Goal: Task Accomplishment & Management: Use online tool/utility

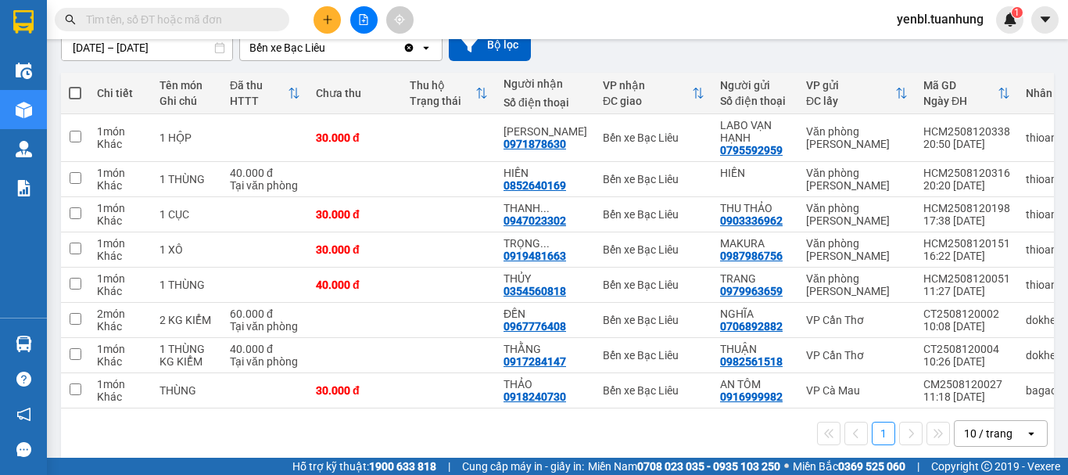
scroll to position [169, 0]
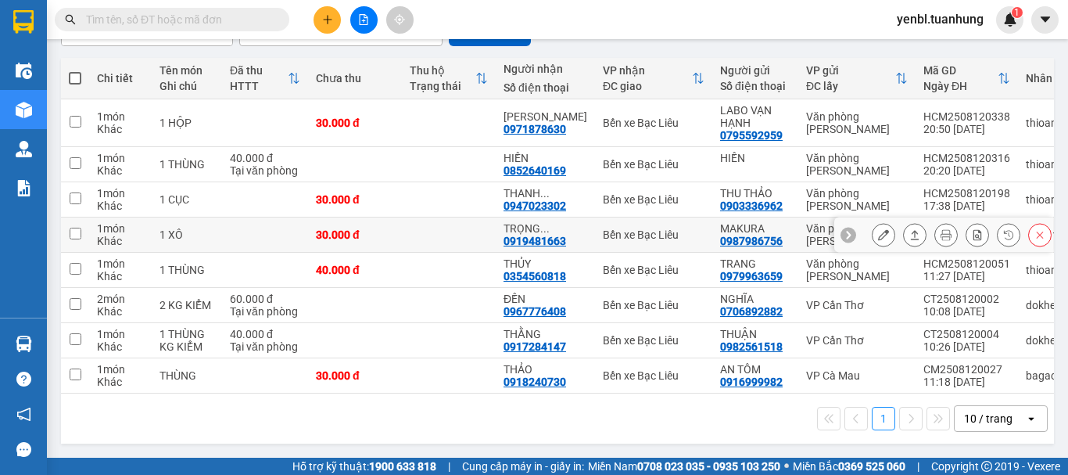
click at [910, 230] on icon at bounding box center [915, 234] width 11 height 11
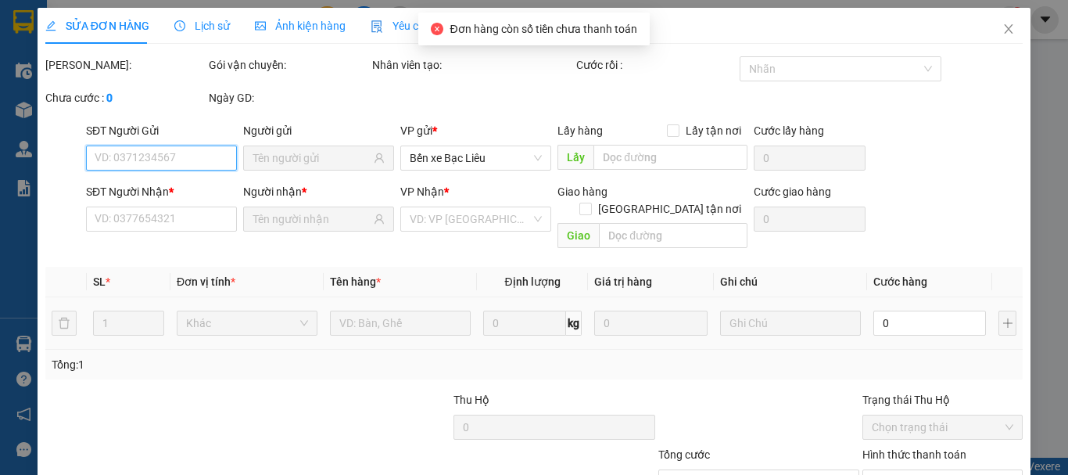
type input "0987986756"
type input "MAKURA"
type input "0919481663"
type input "[PERSON_NAME]"
type input "30.000"
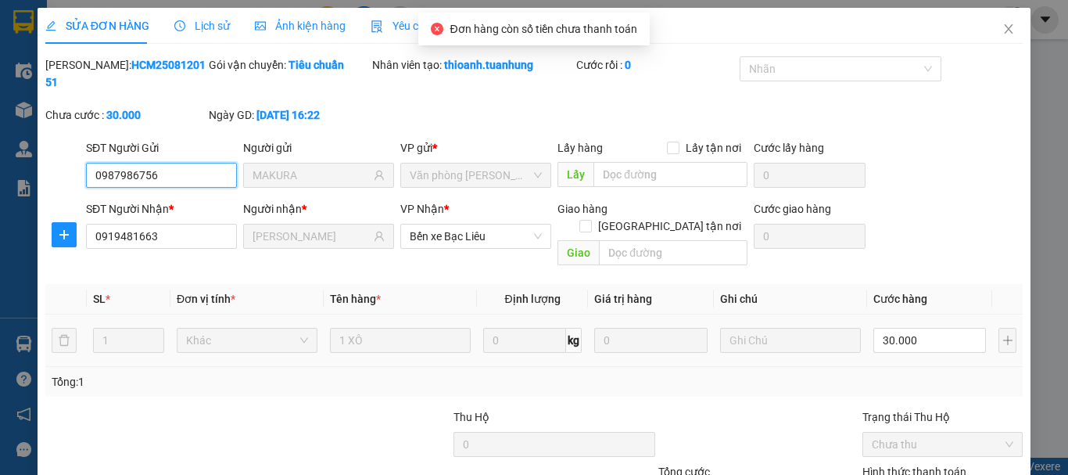
scroll to position [107, 0]
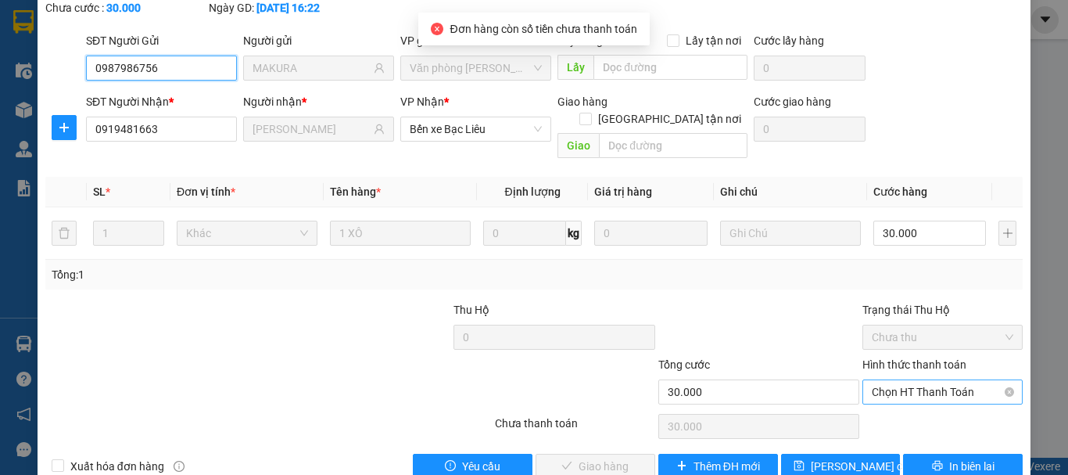
click at [895, 380] on span "Chọn HT Thanh Toán" at bounding box center [943, 391] width 142 height 23
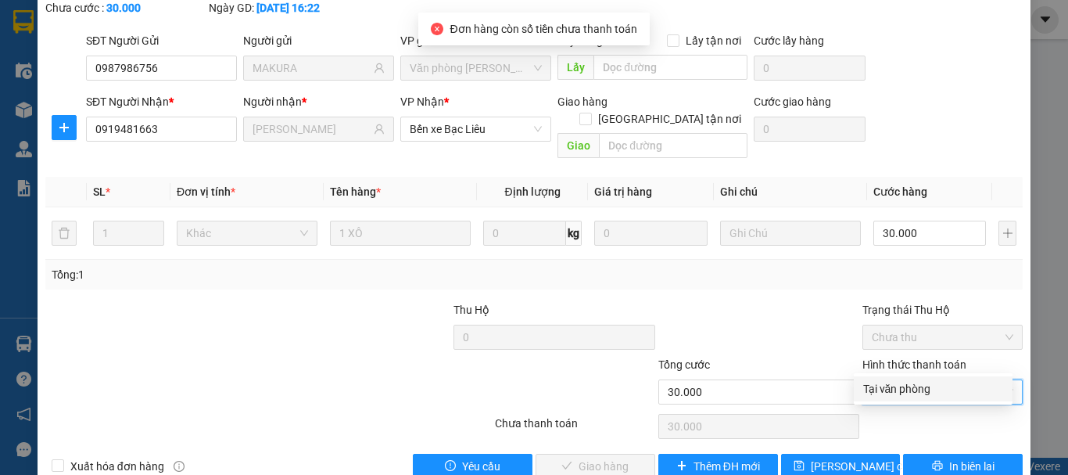
click at [871, 380] on div "Tại văn phòng" at bounding box center [933, 388] width 140 height 17
type input "0"
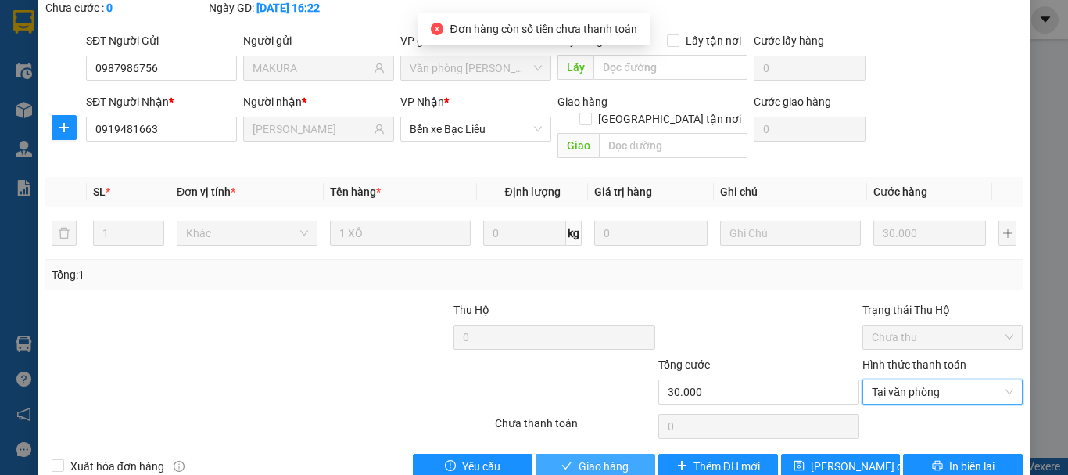
click at [594, 458] on span "Giao hàng" at bounding box center [604, 466] width 50 height 17
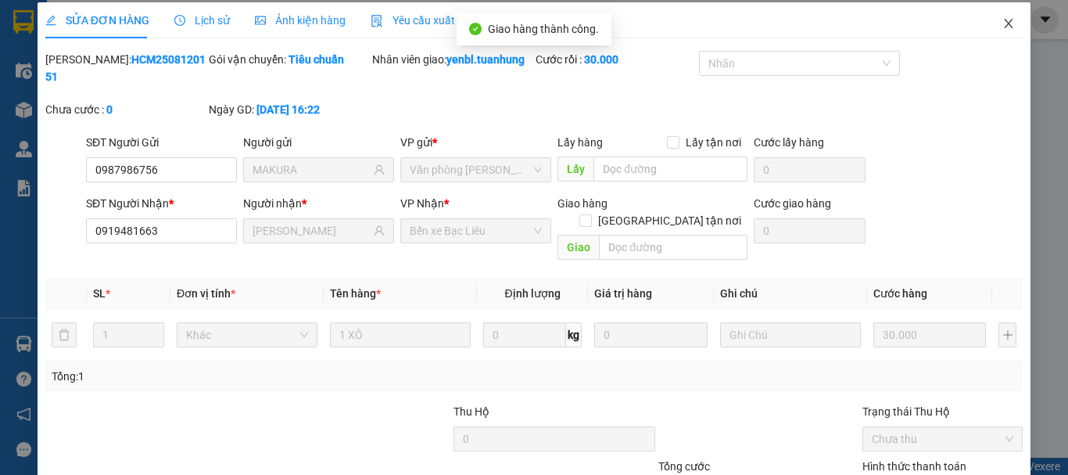
scroll to position [0, 0]
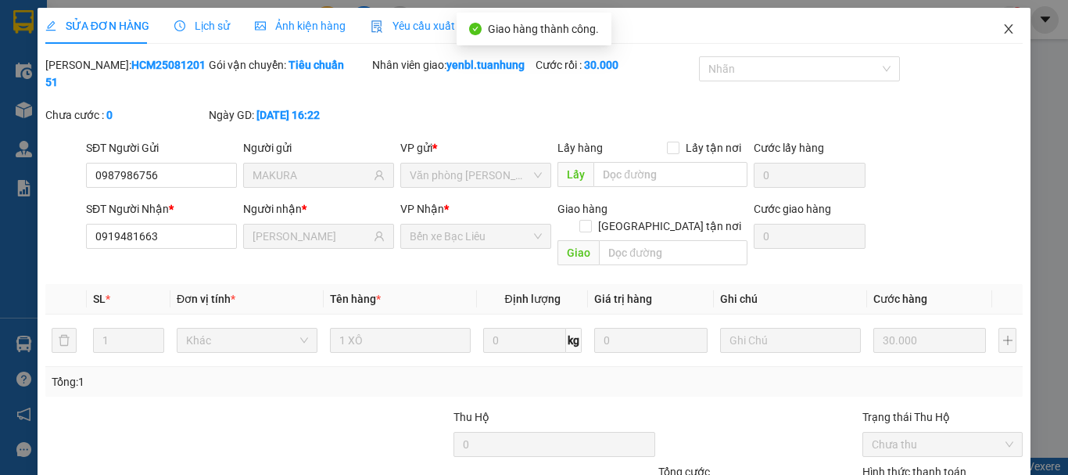
click at [1002, 37] on span "Close" at bounding box center [1009, 30] width 44 height 44
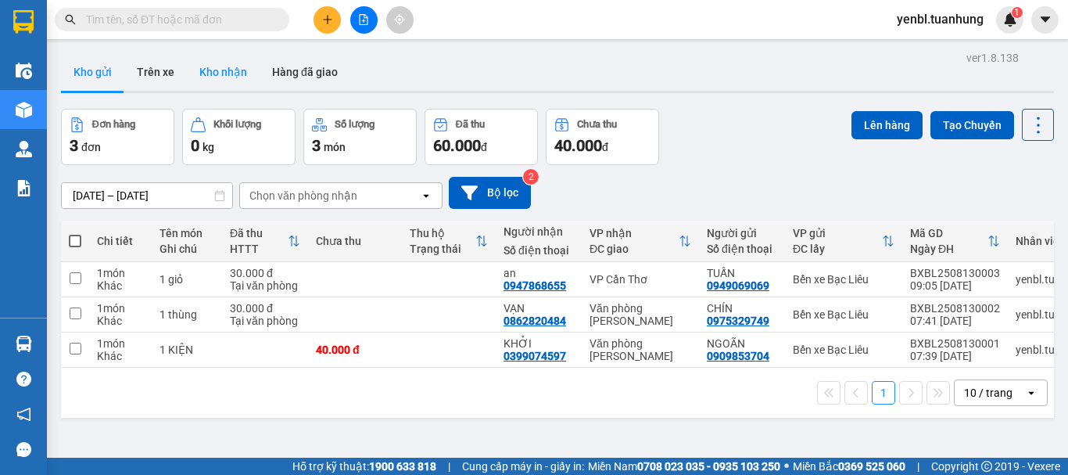
click at [225, 78] on button "Kho nhận" at bounding box center [223, 72] width 73 height 38
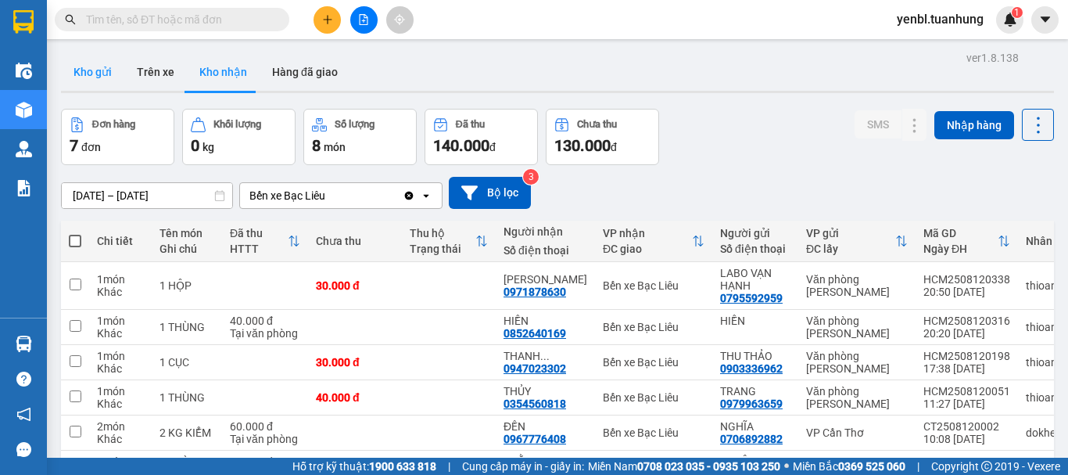
click at [78, 74] on button "Kho gửi" at bounding box center [92, 72] width 63 height 38
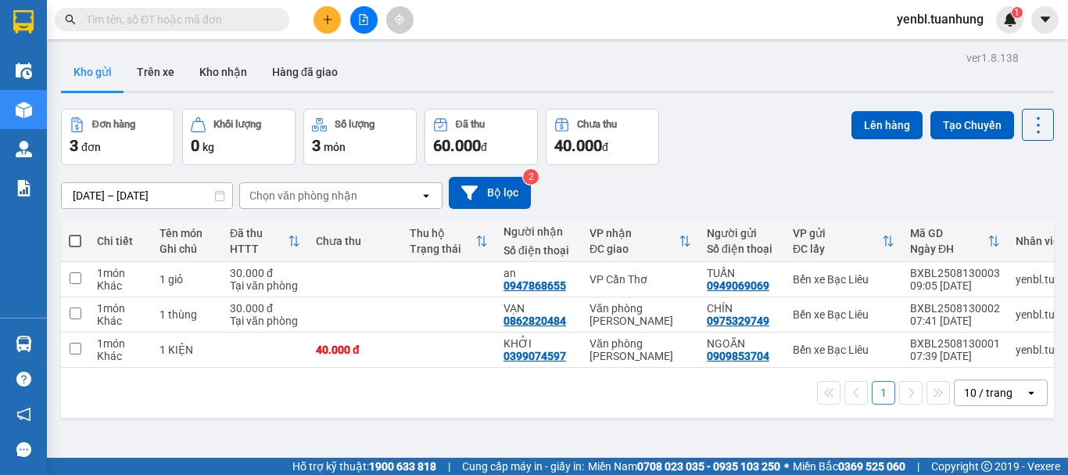
scroll to position [72, 0]
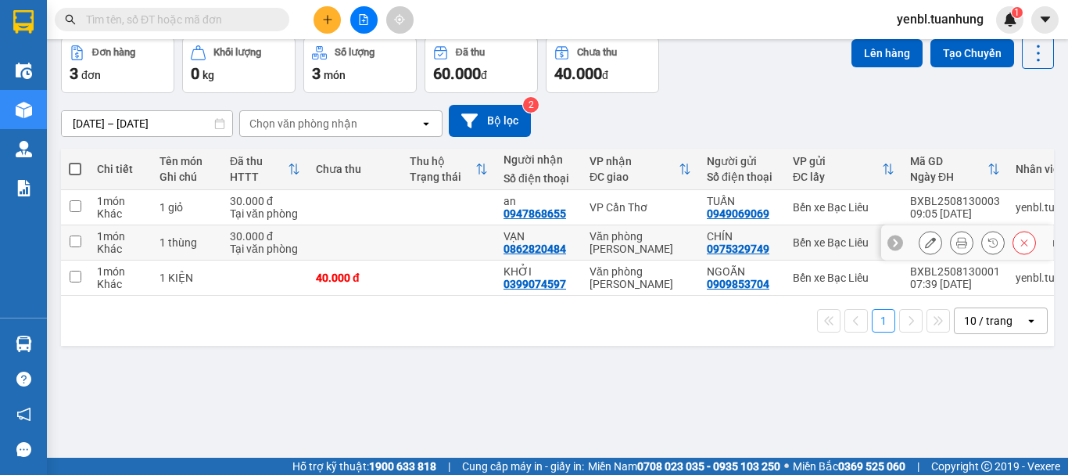
click at [467, 235] on td at bounding box center [449, 242] width 94 height 35
checkbox input "true"
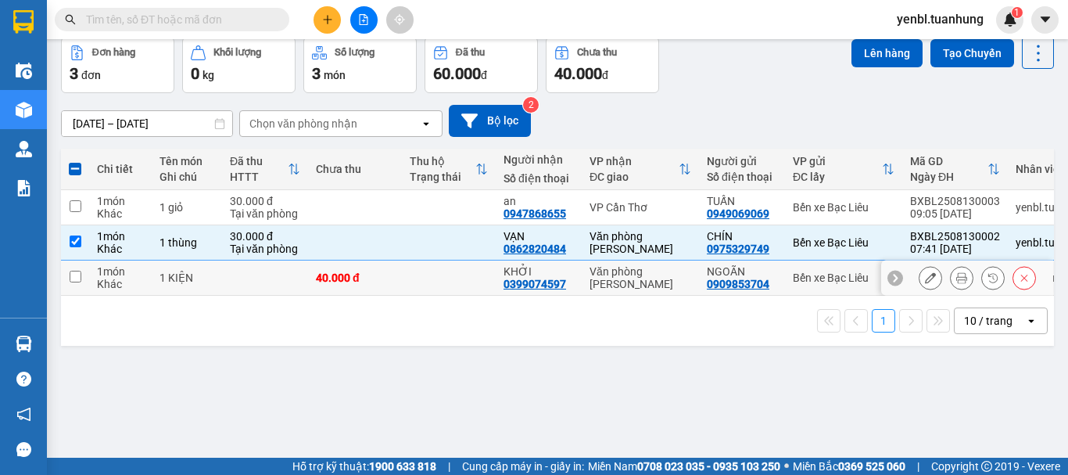
click at [468, 278] on td at bounding box center [449, 277] width 94 height 35
checkbox input "true"
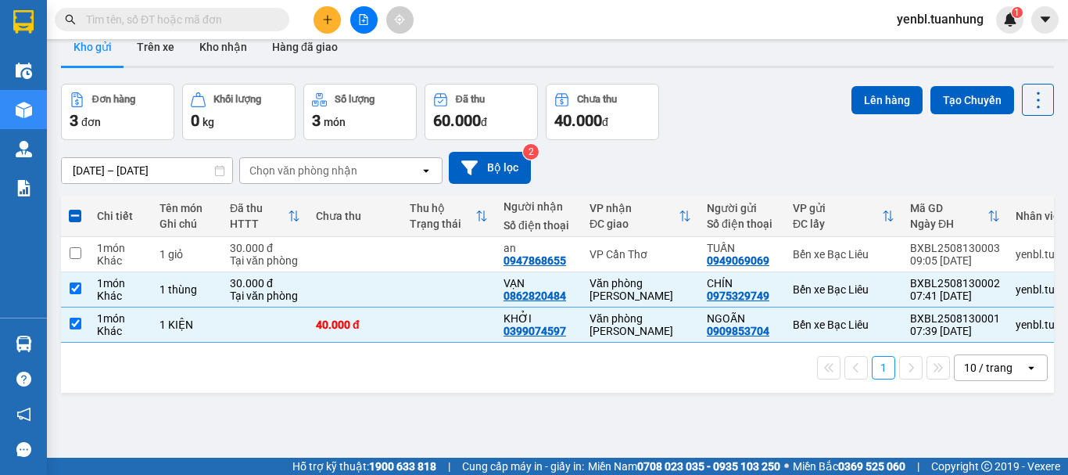
scroll to position [0, 0]
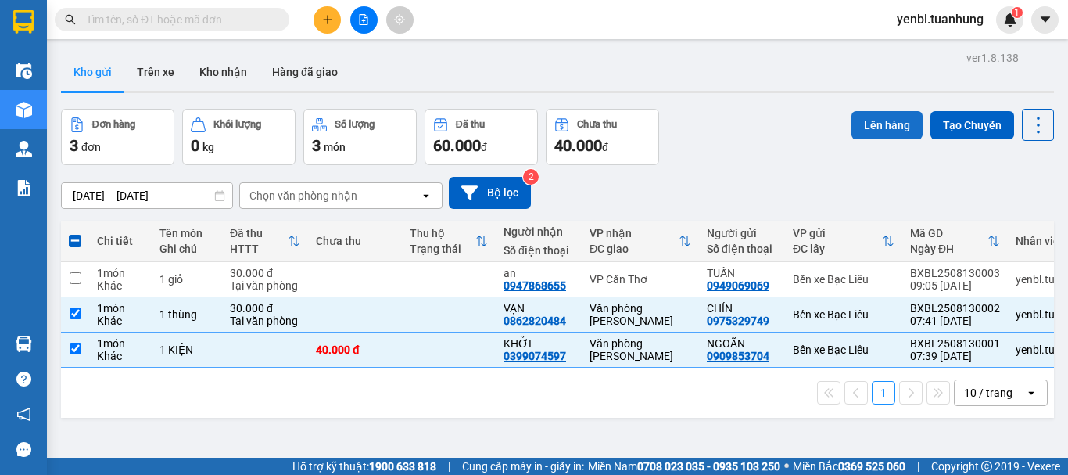
click at [865, 131] on button "Lên hàng" at bounding box center [887, 125] width 71 height 28
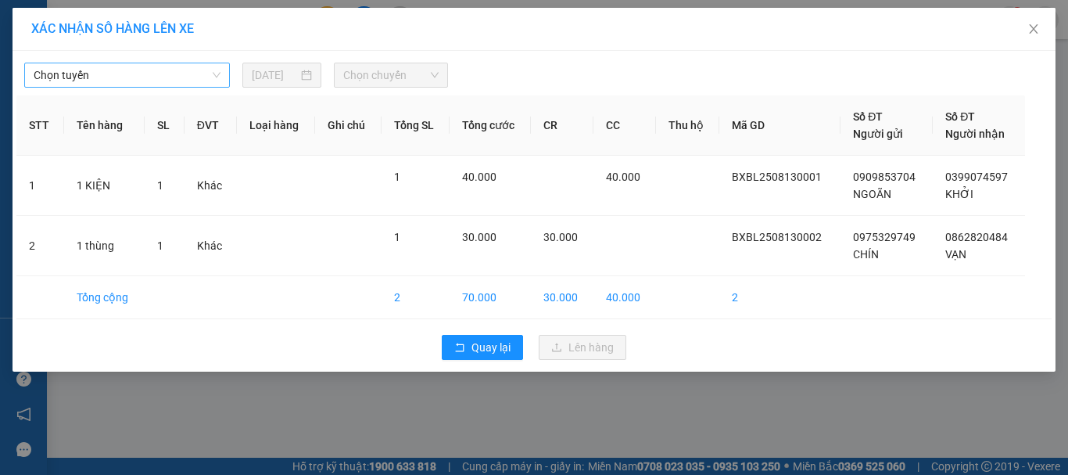
click at [119, 80] on span "Chọn tuyến" at bounding box center [127, 74] width 187 height 23
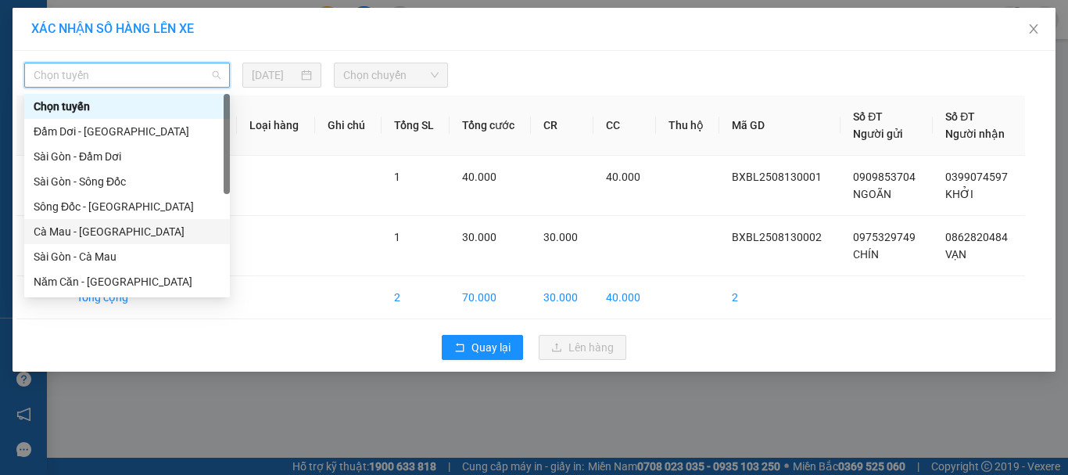
click at [74, 230] on div "Cà Mau - Sài Gòn" at bounding box center [127, 231] width 187 height 17
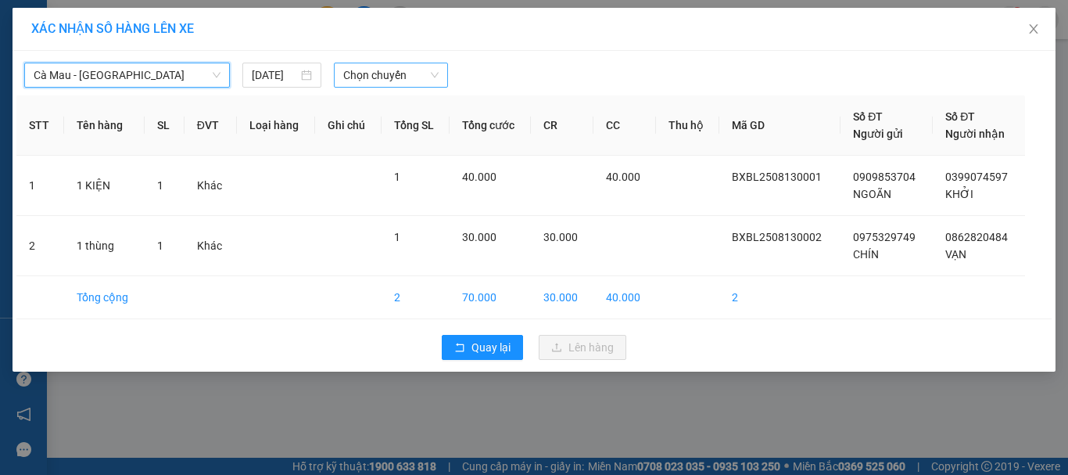
click at [418, 73] on span "Chọn chuyến" at bounding box center [391, 74] width 96 height 23
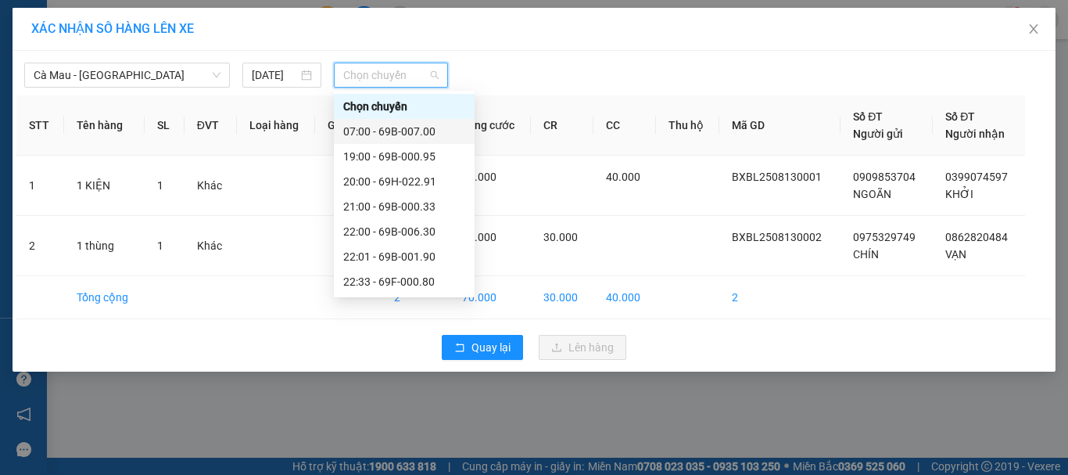
click at [418, 127] on div "07:00 - 69B-007.00" at bounding box center [404, 131] width 122 height 17
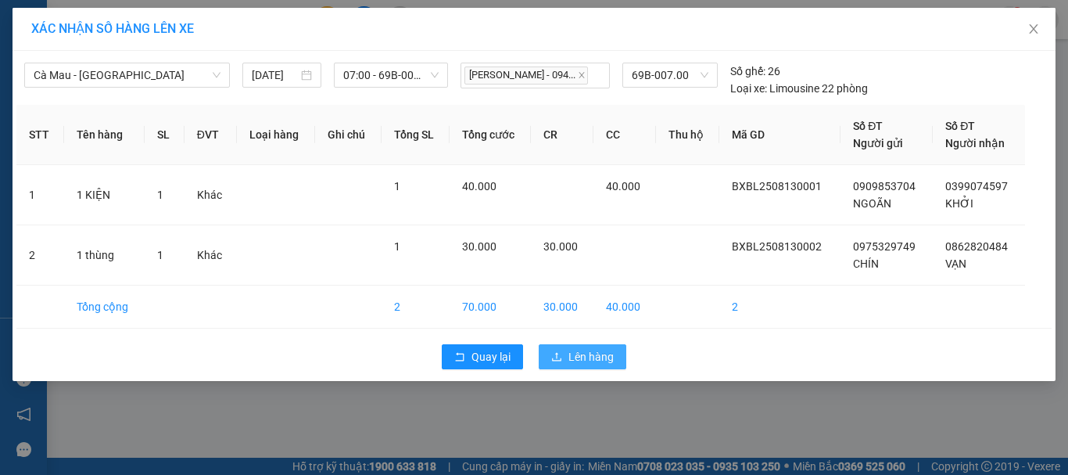
click at [587, 360] on span "Lên hàng" at bounding box center [591, 356] width 45 height 17
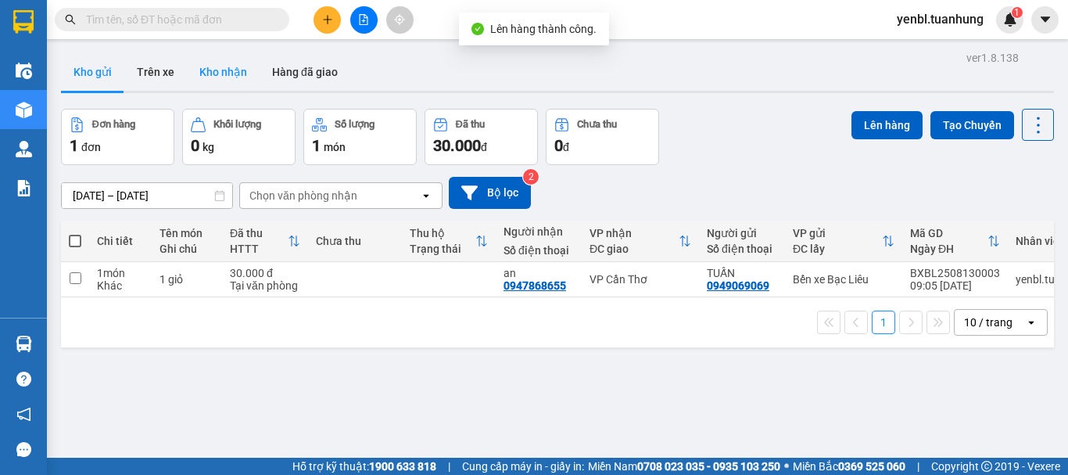
click at [235, 69] on button "Kho nhận" at bounding box center [223, 72] width 73 height 38
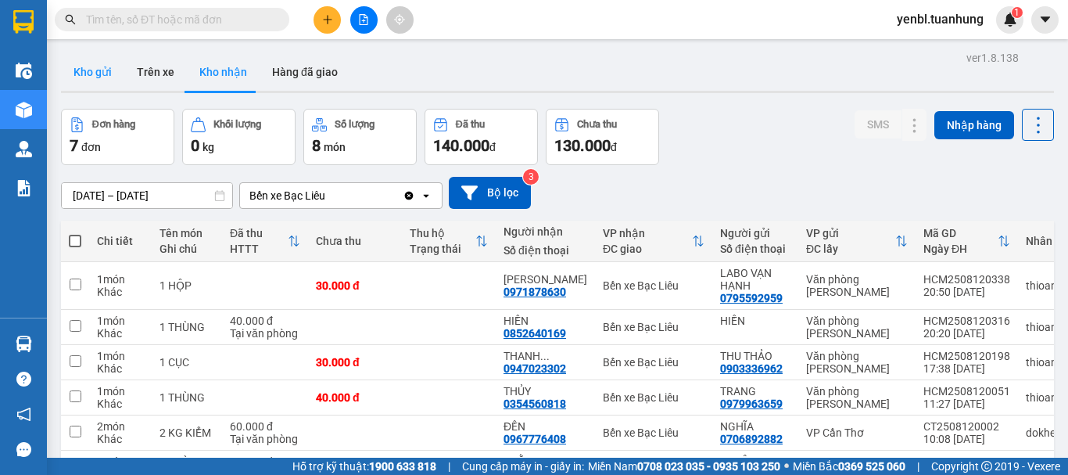
click at [98, 70] on button "Kho gửi" at bounding box center [92, 72] width 63 height 38
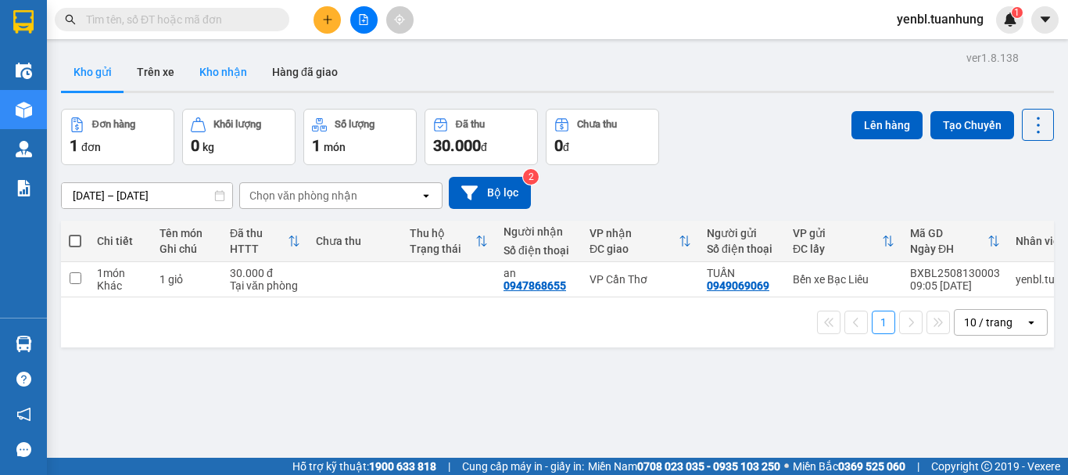
click at [207, 77] on button "Kho nhận" at bounding box center [223, 72] width 73 height 38
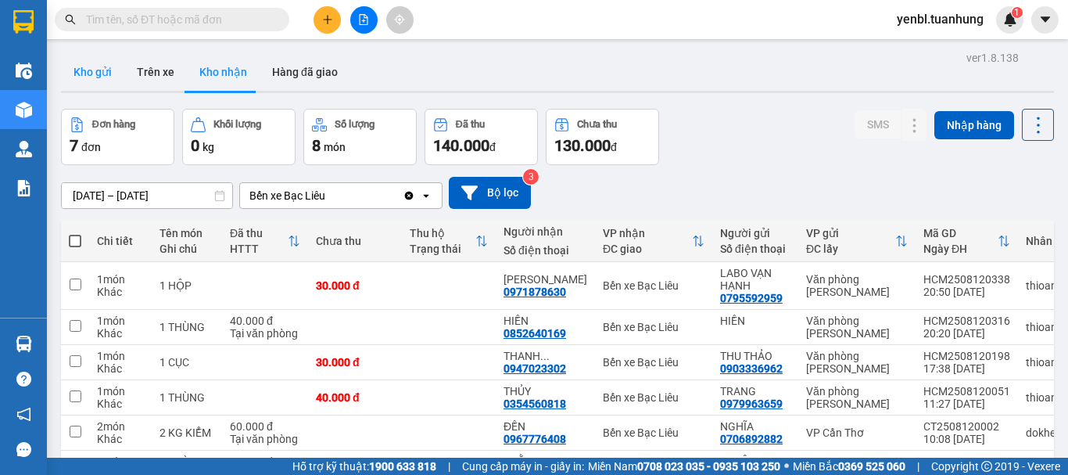
click at [100, 82] on button "Kho gửi" at bounding box center [92, 72] width 63 height 38
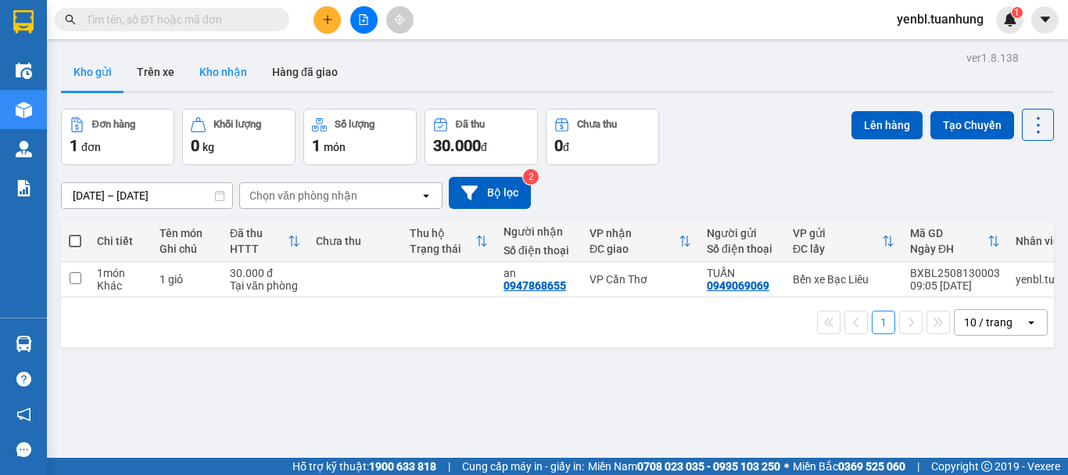
click at [206, 64] on button "Kho nhận" at bounding box center [223, 72] width 73 height 38
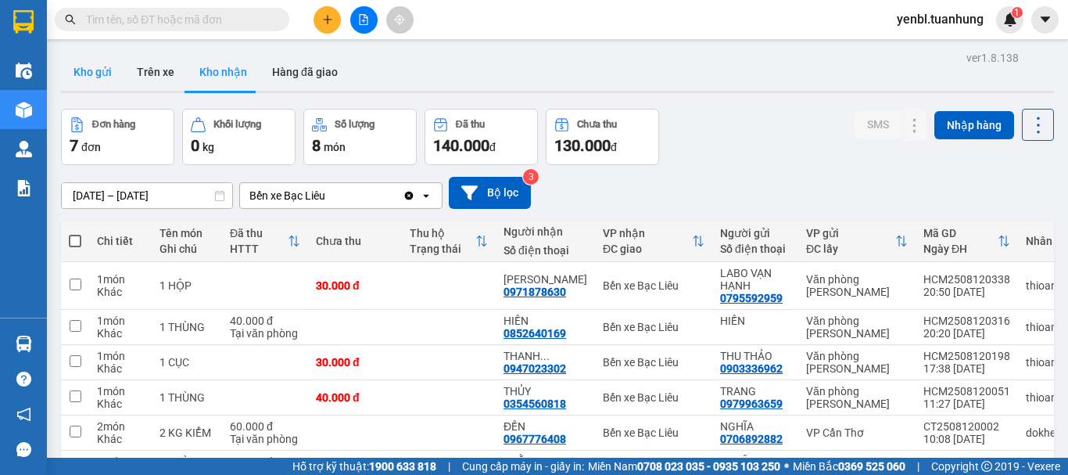
click at [101, 81] on button "Kho gửi" at bounding box center [92, 72] width 63 height 38
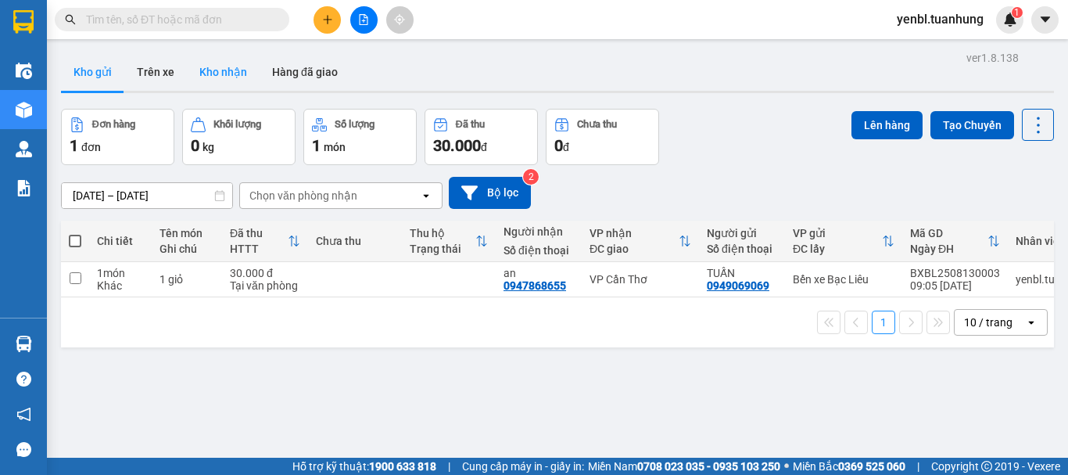
click at [206, 67] on button "Kho nhận" at bounding box center [223, 72] width 73 height 38
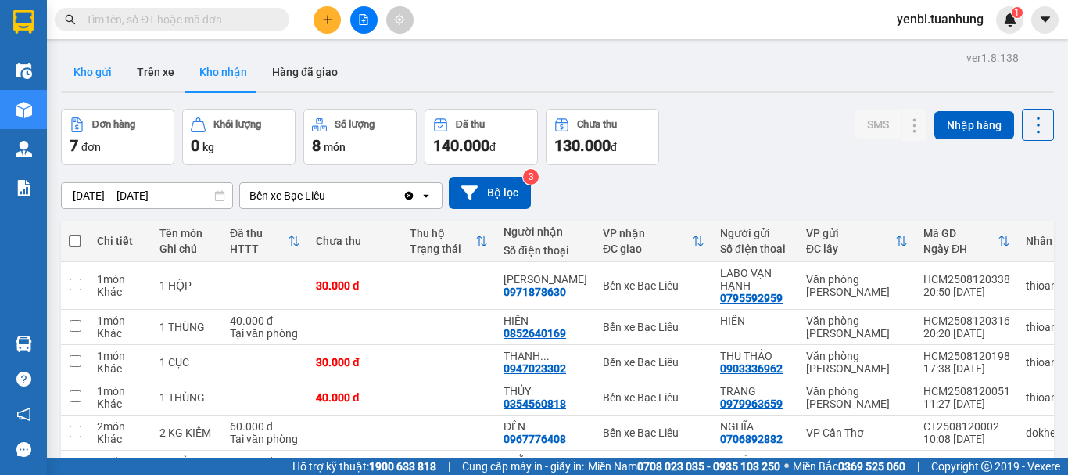
click at [106, 70] on button "Kho gửi" at bounding box center [92, 72] width 63 height 38
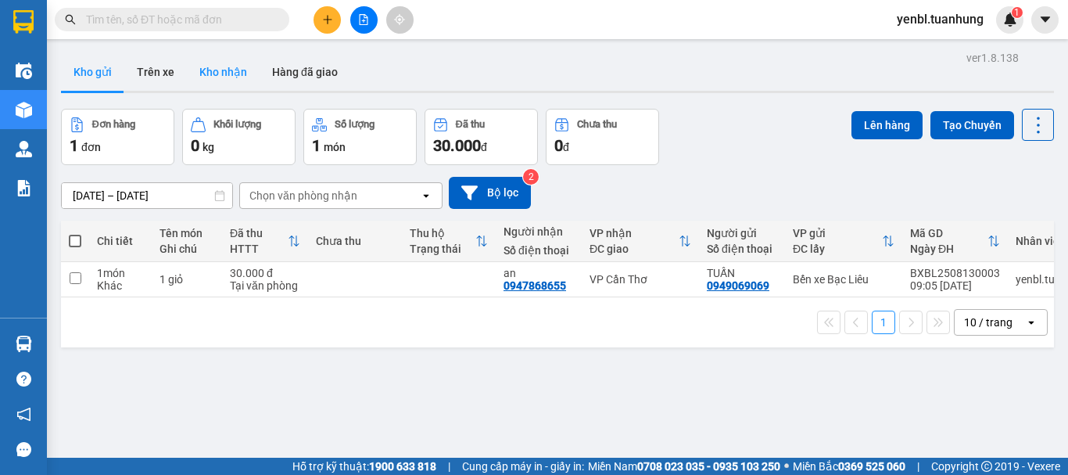
click at [224, 69] on button "Kho nhận" at bounding box center [223, 72] width 73 height 38
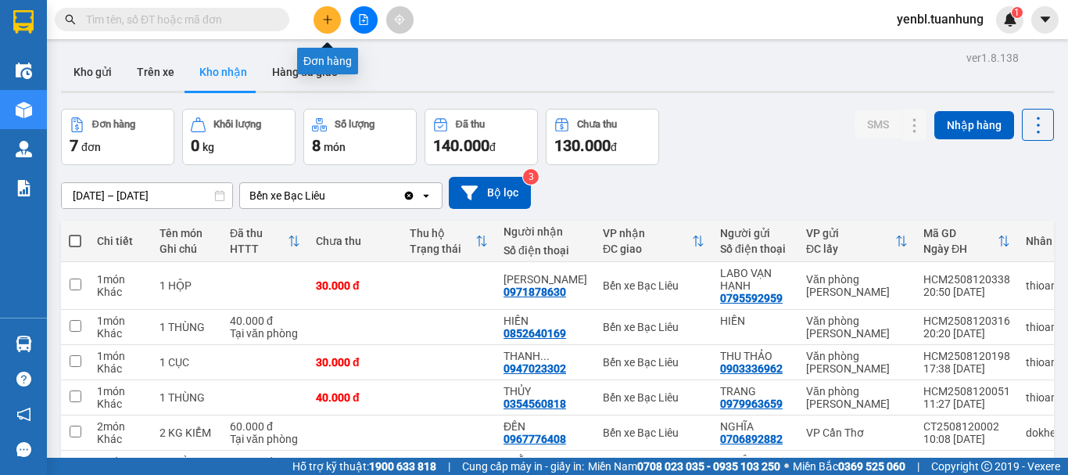
click at [323, 17] on icon "plus" at bounding box center [327, 19] width 11 height 11
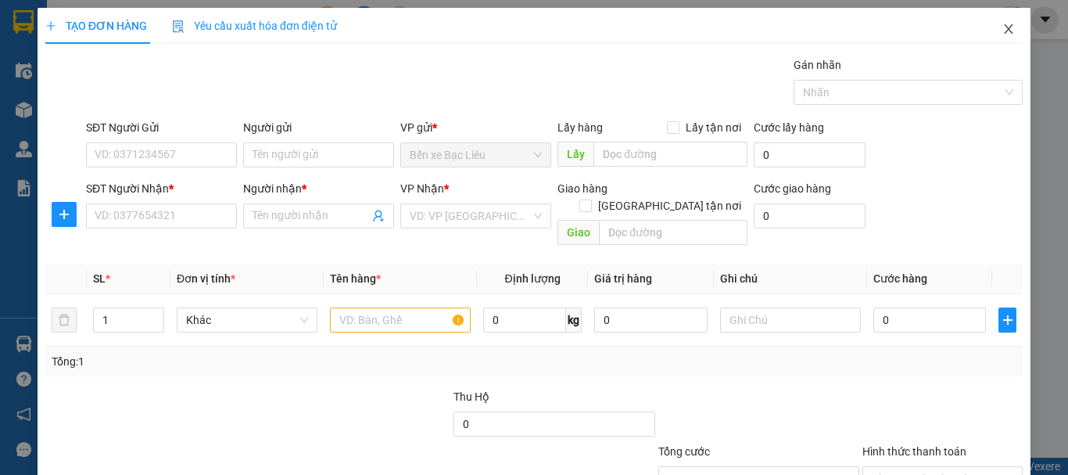
click at [1003, 35] on icon "close" at bounding box center [1009, 29] width 13 height 13
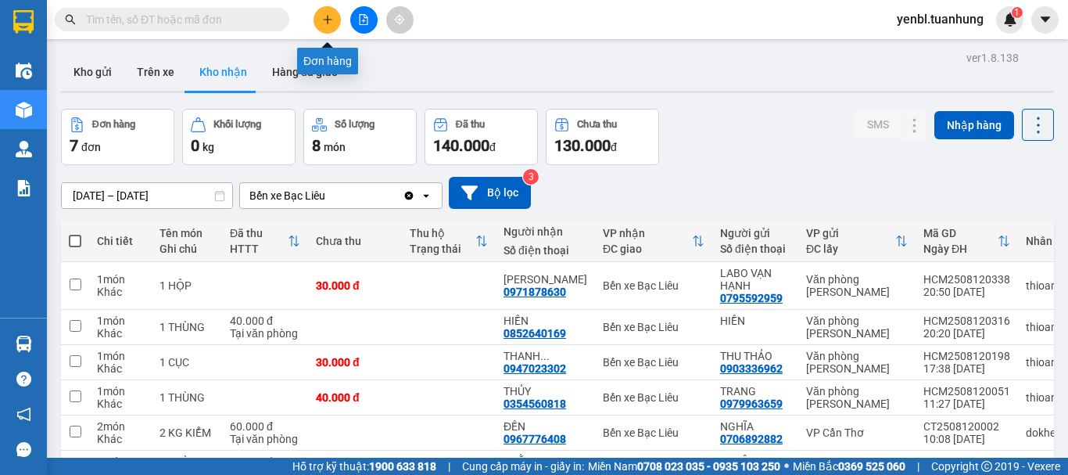
click at [336, 13] on button at bounding box center [327, 19] width 27 height 27
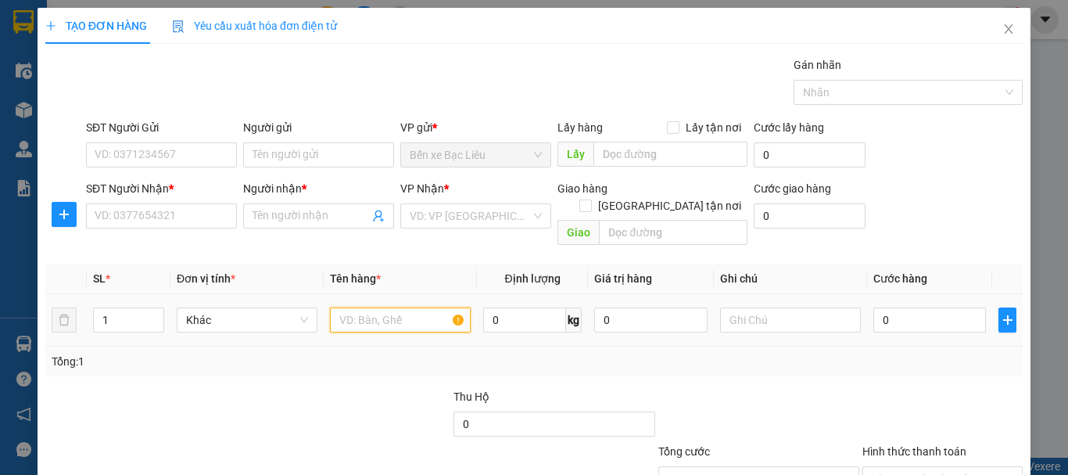
click at [350, 307] on input "text" at bounding box center [400, 319] width 141 height 25
type input "1 kiện"
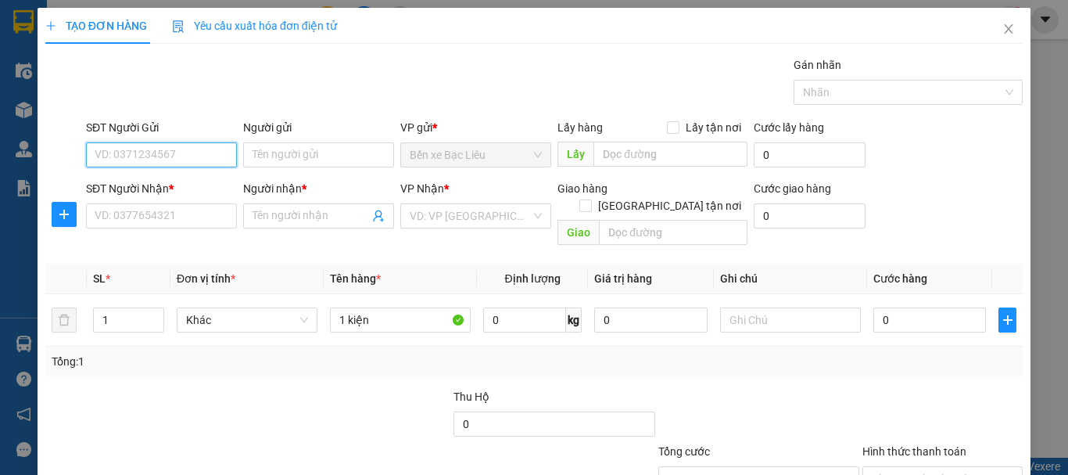
click at [117, 149] on input "SĐT Người Gửi" at bounding box center [161, 154] width 151 height 25
type input "0901895817"
click at [154, 192] on div "0901895817 - KHUÊ" at bounding box center [160, 186] width 131 height 17
type input "KHUÊ"
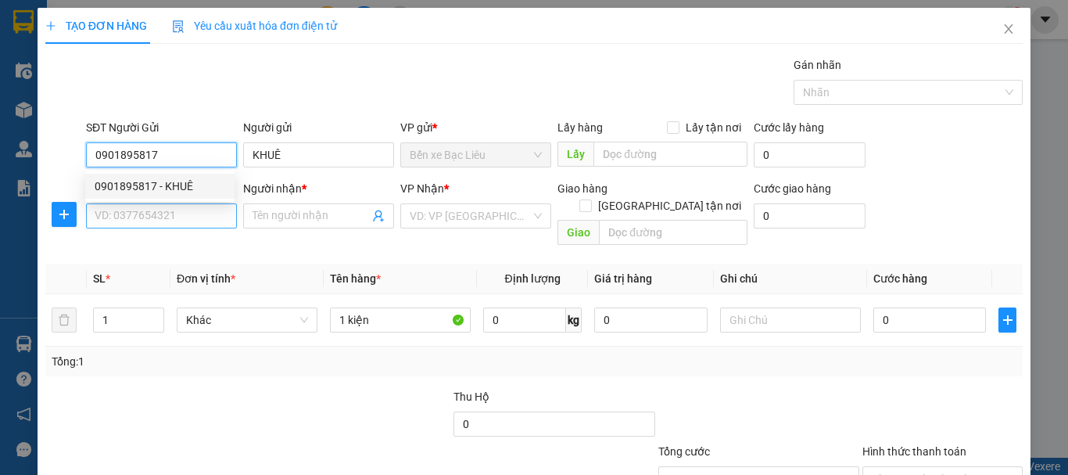
type input "0901895817"
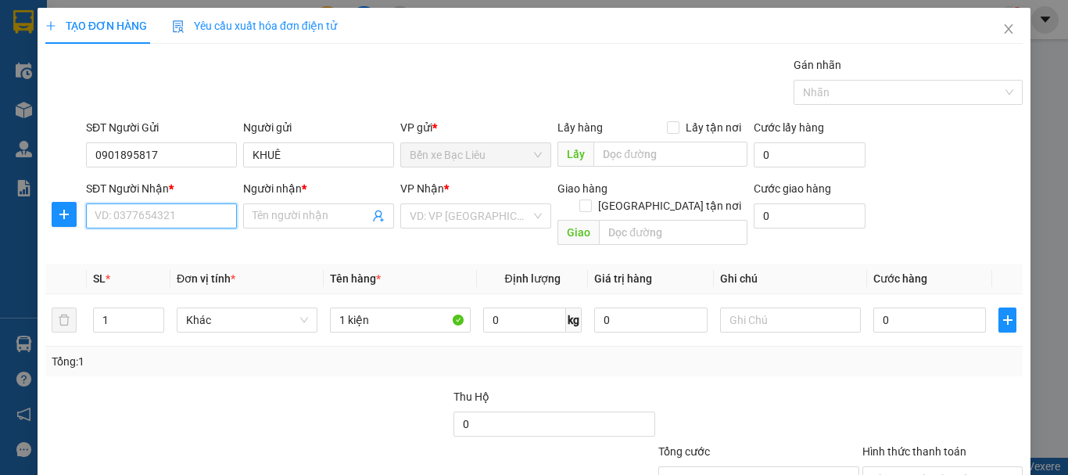
click at [170, 226] on input "SĐT Người Nhận *" at bounding box center [161, 215] width 151 height 25
click at [173, 270] on div "0937141243 - NGÂN" at bounding box center [160, 272] width 131 height 17
type input "0937141243"
type input "NGÂN"
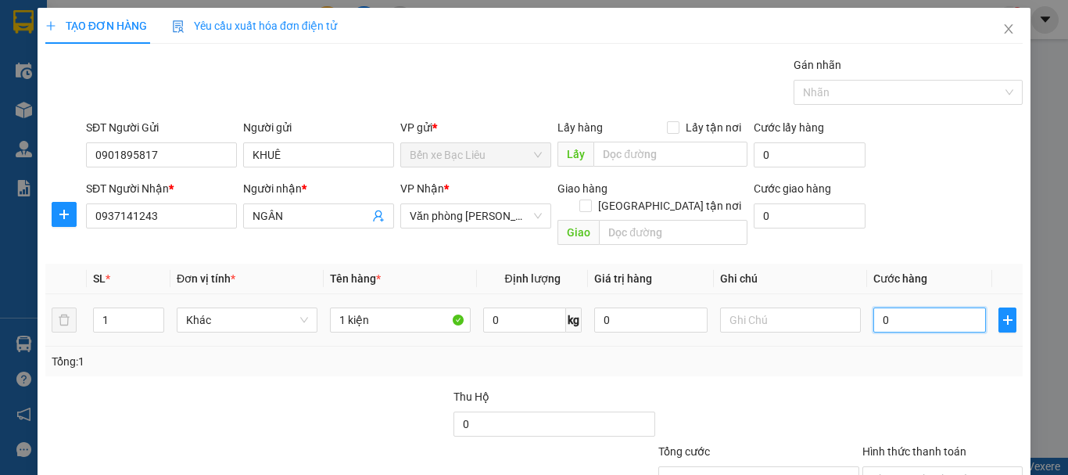
click at [904, 307] on input "0" at bounding box center [930, 319] width 113 height 25
type input "3"
type input "30"
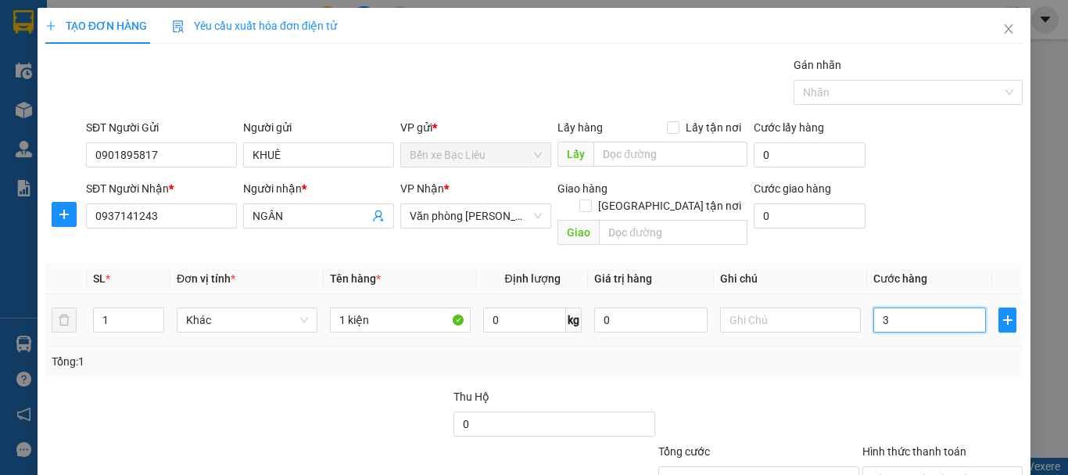
type input "30"
type input "30.000"
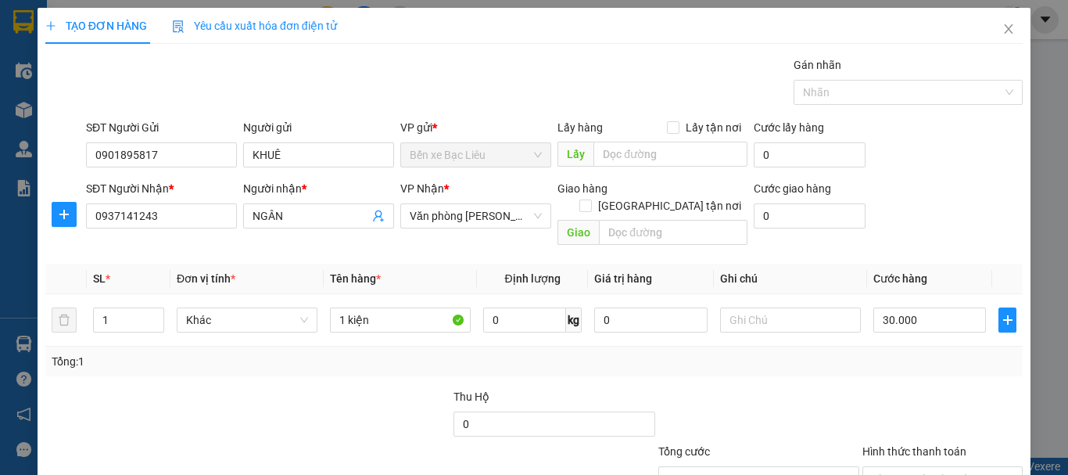
click at [891, 353] on div "Tổng: 1" at bounding box center [534, 361] width 965 height 17
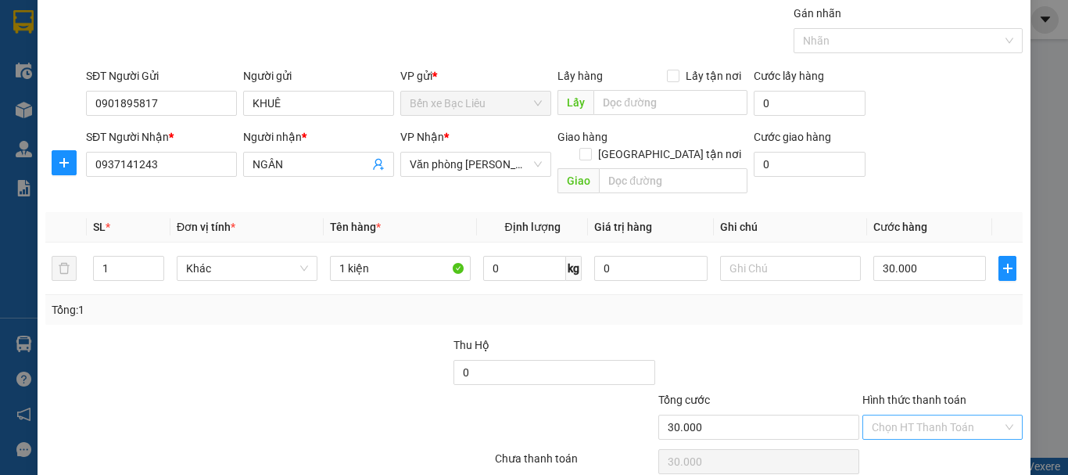
scroll to position [104, 0]
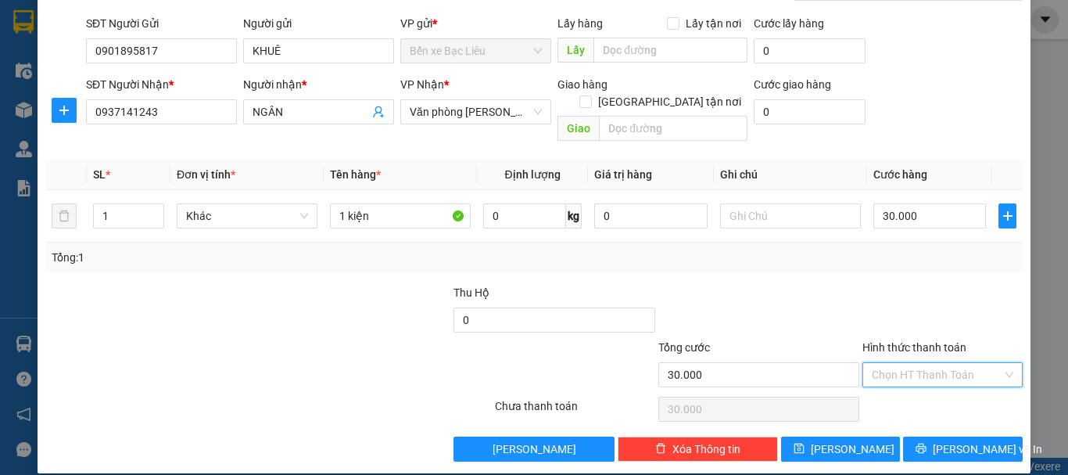
click at [906, 367] on input "Hình thức thanh toán" at bounding box center [937, 374] width 131 height 23
click at [814, 284] on div at bounding box center [759, 311] width 204 height 55
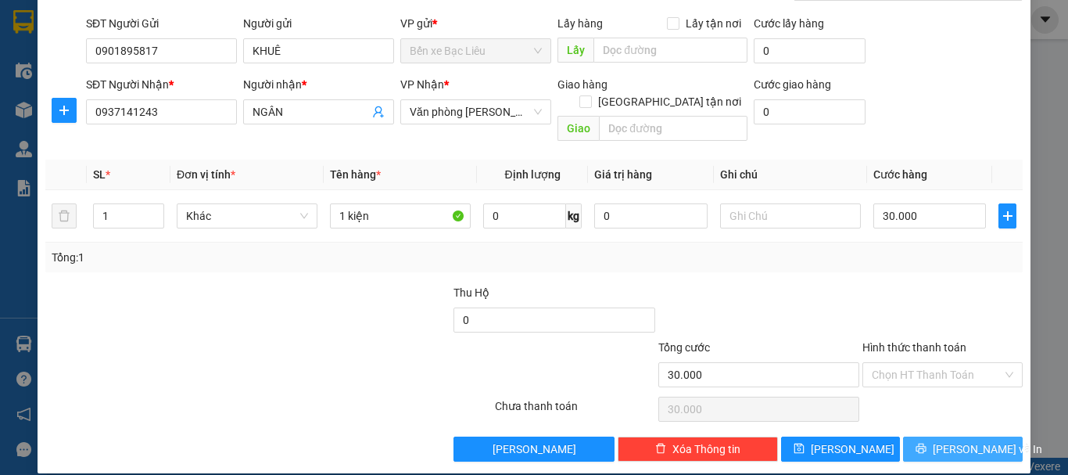
click at [939, 440] on span "Lưu và In" at bounding box center [987, 448] width 109 height 17
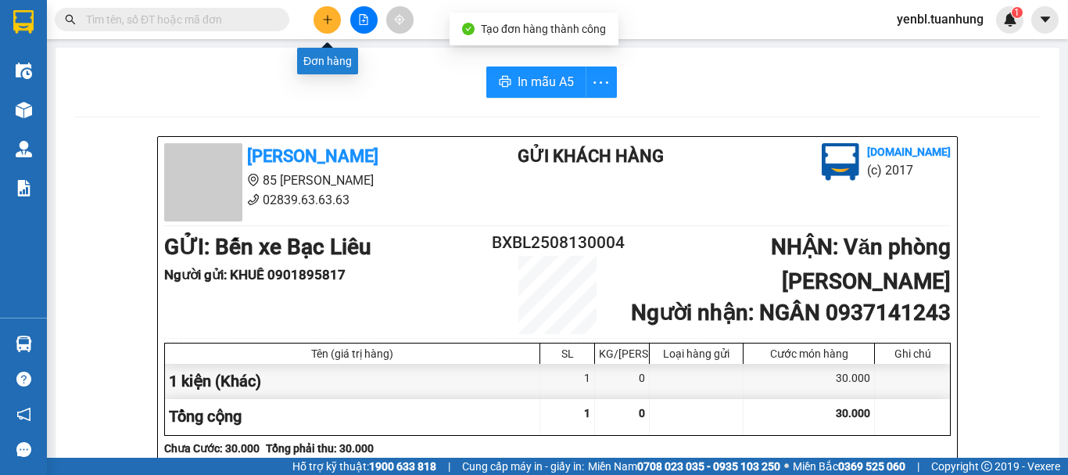
click at [328, 23] on icon "plus" at bounding box center [327, 19] width 11 height 11
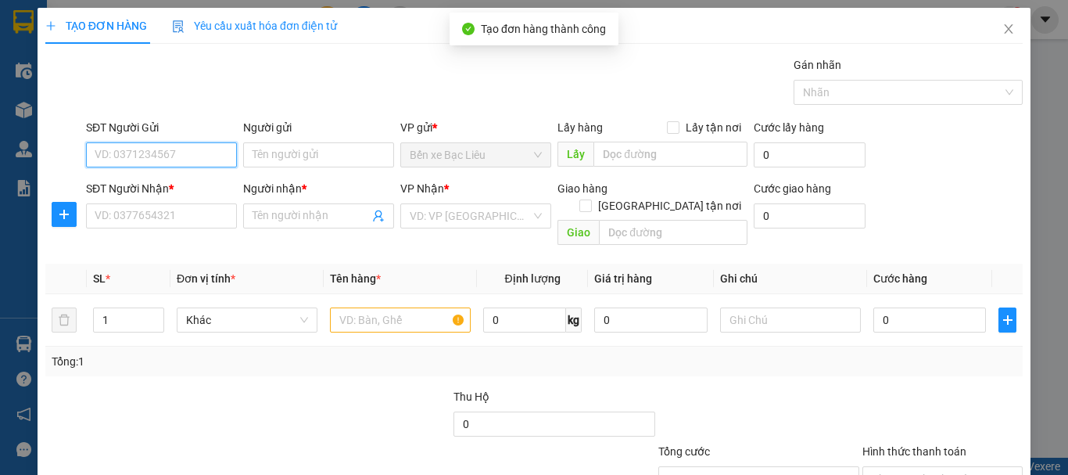
click at [150, 164] on input "SĐT Người Gửi" at bounding box center [161, 154] width 151 height 25
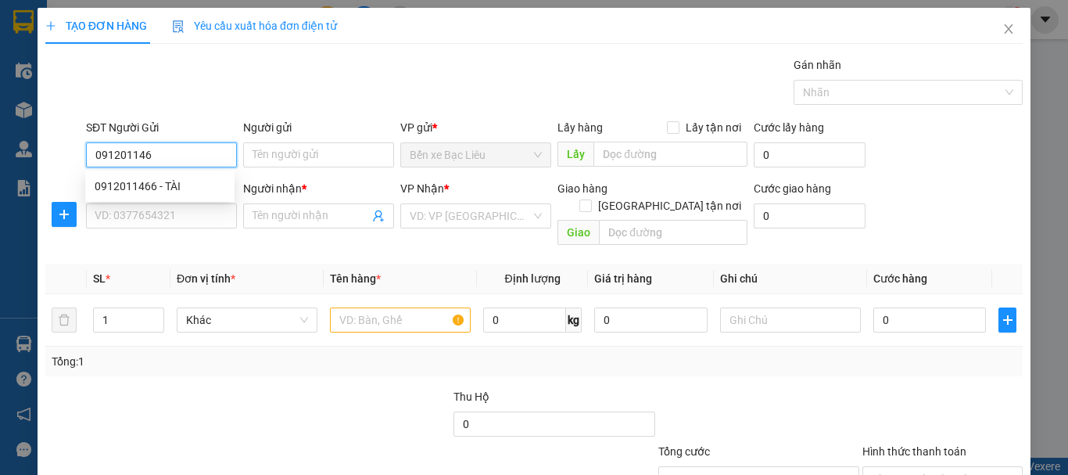
type input "0912011466"
click at [164, 175] on div "0912011466 - TÀI" at bounding box center [159, 186] width 149 height 25
type input "TÀI"
type input "0912011466"
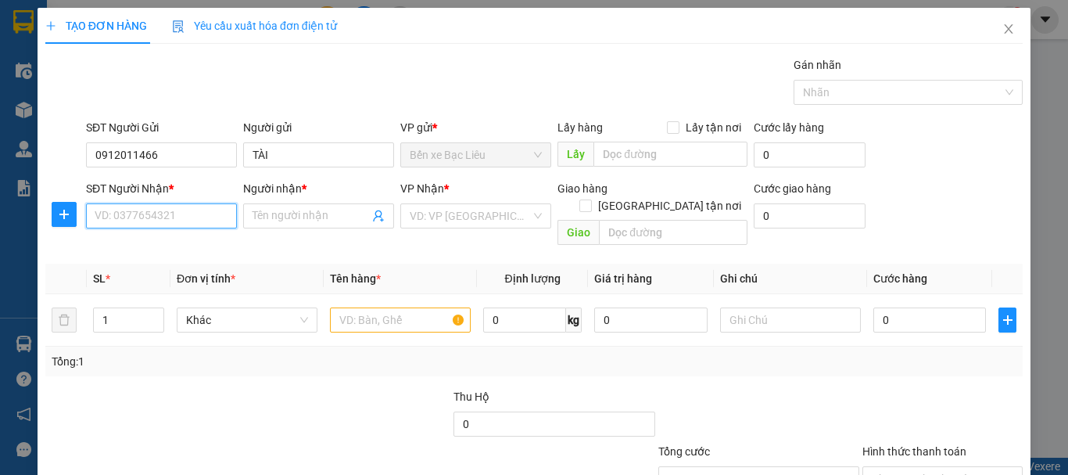
click at [187, 207] on input "SĐT Người Nhận *" at bounding box center [161, 215] width 151 height 25
type input "0971906957"
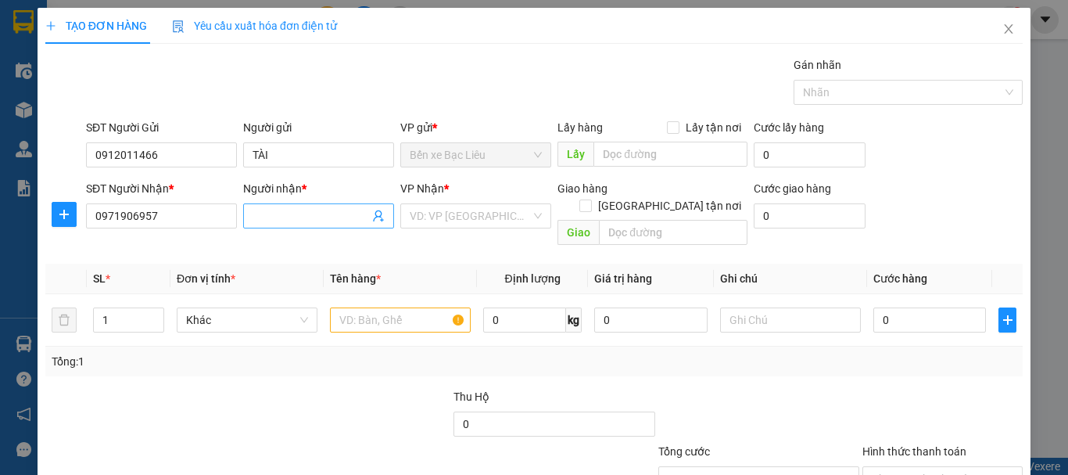
click at [275, 222] on input "Người nhận *" at bounding box center [311, 215] width 117 height 17
type input "TRANG"
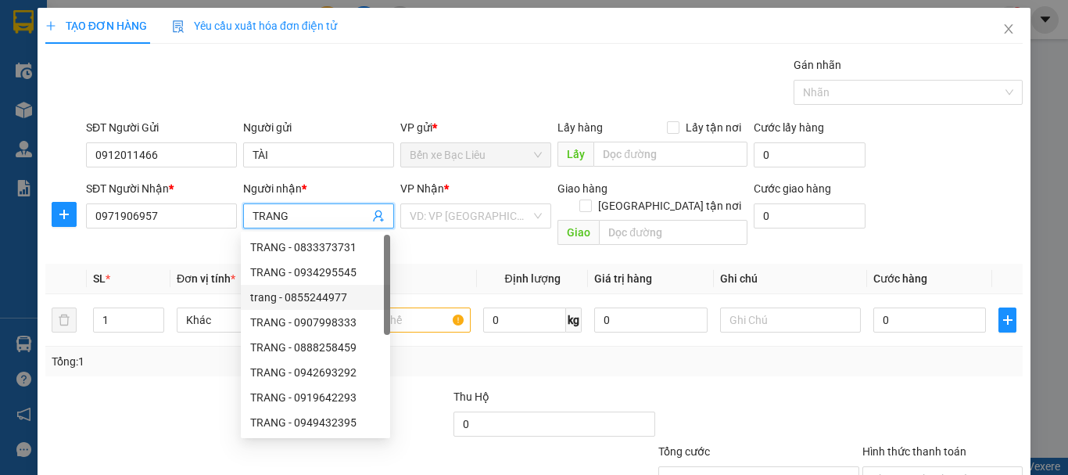
click at [350, 292] on div "trang - 0855244977" at bounding box center [315, 297] width 131 height 17
type input "0855244977"
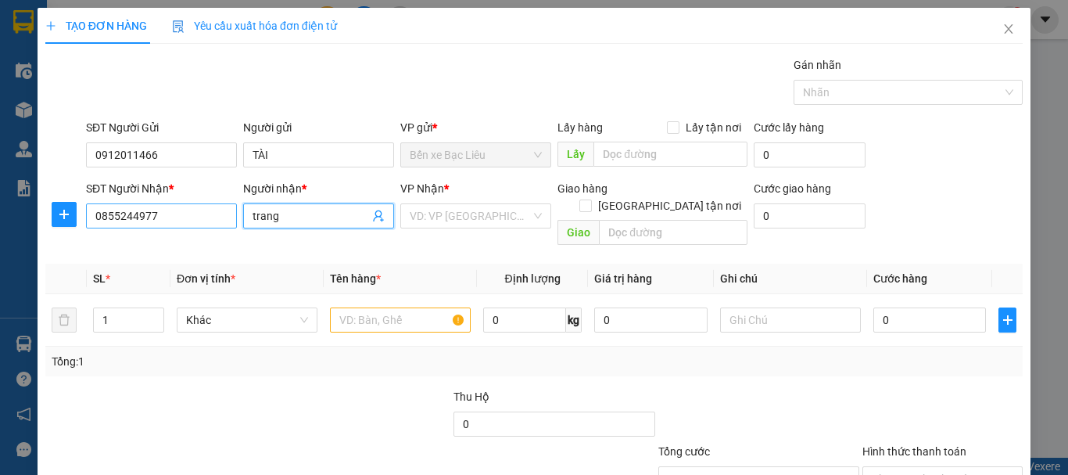
type input "trang"
drag, startPoint x: 192, startPoint y: 222, endPoint x: 102, endPoint y: 235, distance: 90.8
click at [102, 235] on div "Transit Pickup Surcharge Ids Transit Deliver Surcharge Ids Transit Deliver Surc…" at bounding box center [534, 310] width 978 height 509
type input "0971906957"
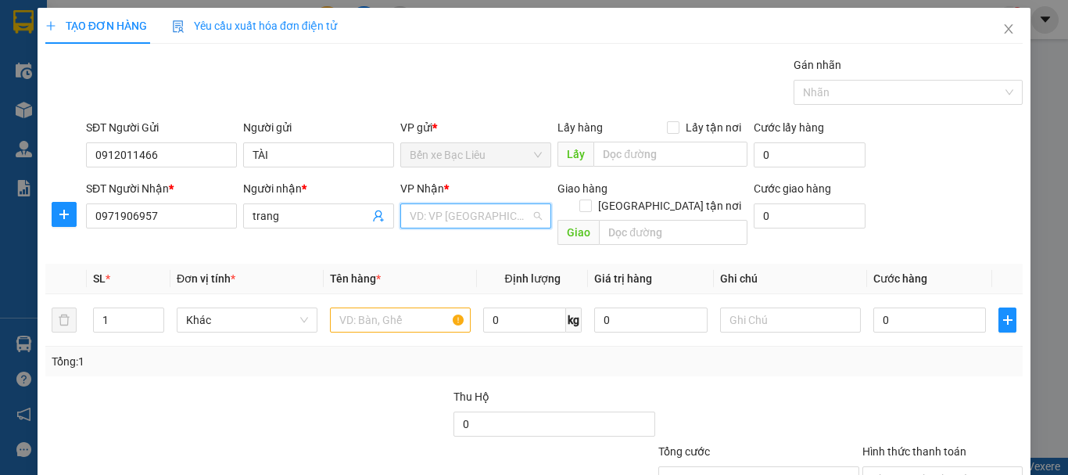
click at [503, 218] on input "search" at bounding box center [470, 215] width 121 height 23
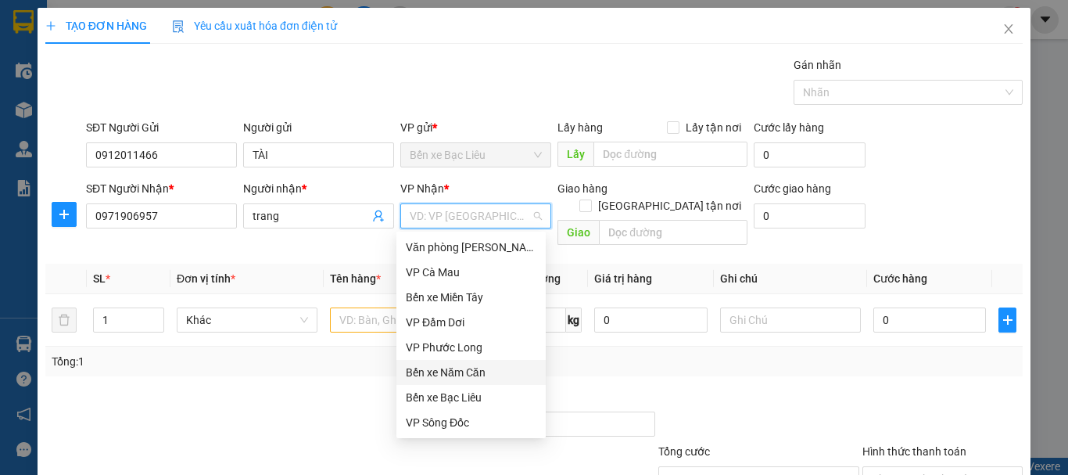
scroll to position [100, 0]
click at [458, 348] on div "VP Cần Thơ" at bounding box center [471, 347] width 131 height 17
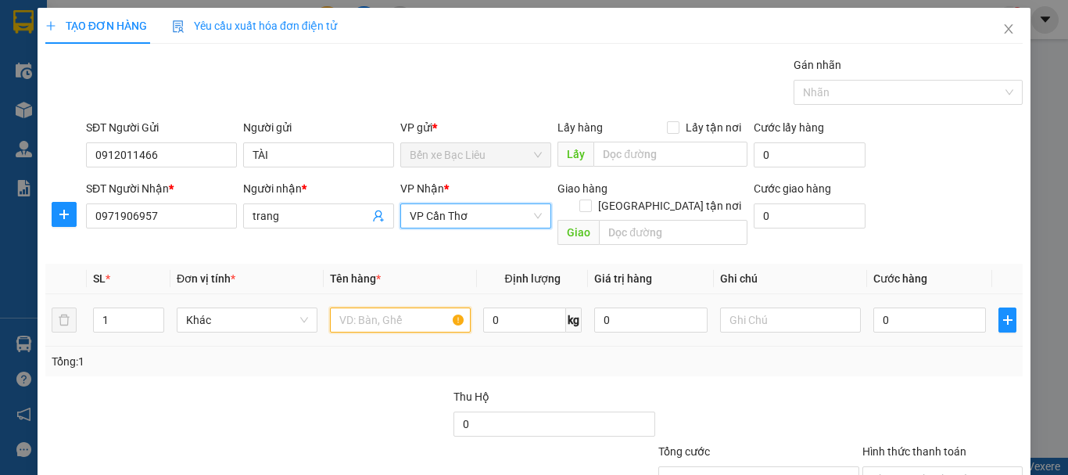
click at [362, 307] on input "text" at bounding box center [400, 319] width 141 height 25
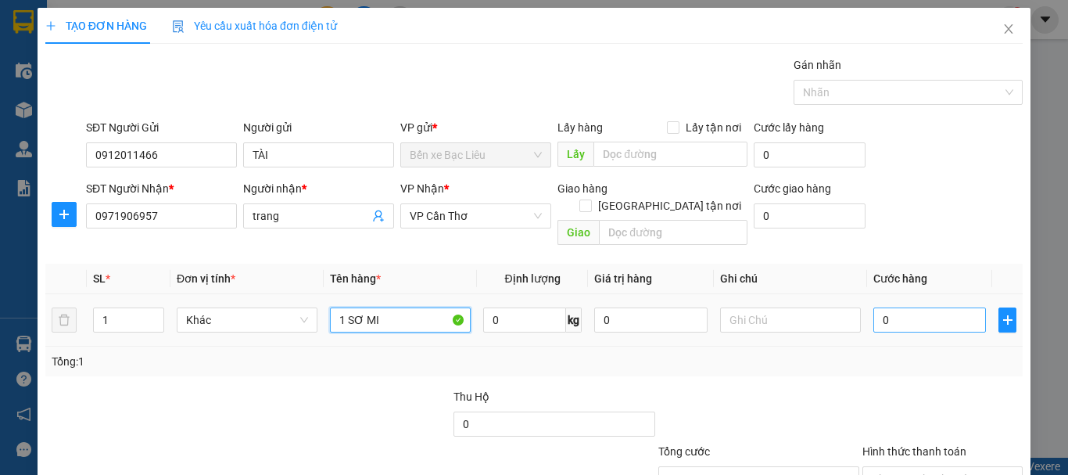
type input "1 SƠ MI"
click at [893, 307] on input "0" at bounding box center [930, 319] width 113 height 25
type input "3"
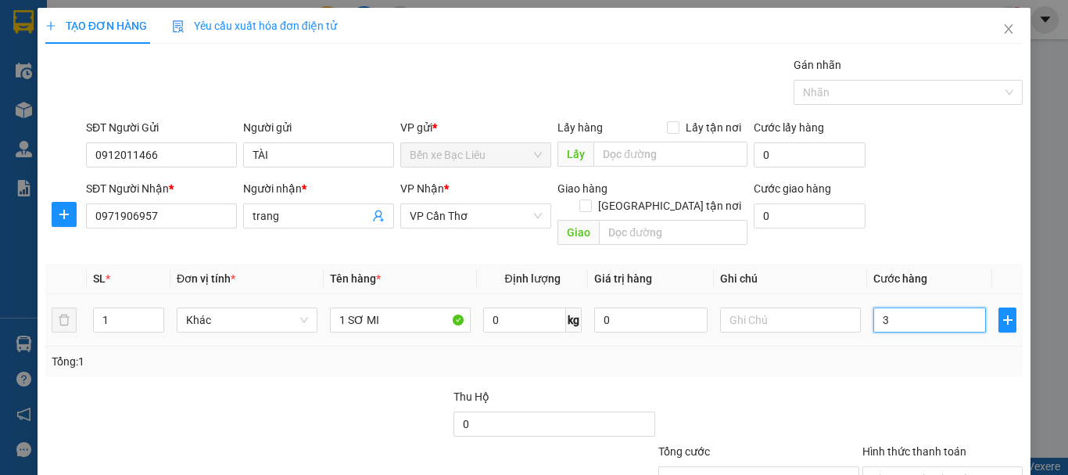
type input "30"
type input "30.000"
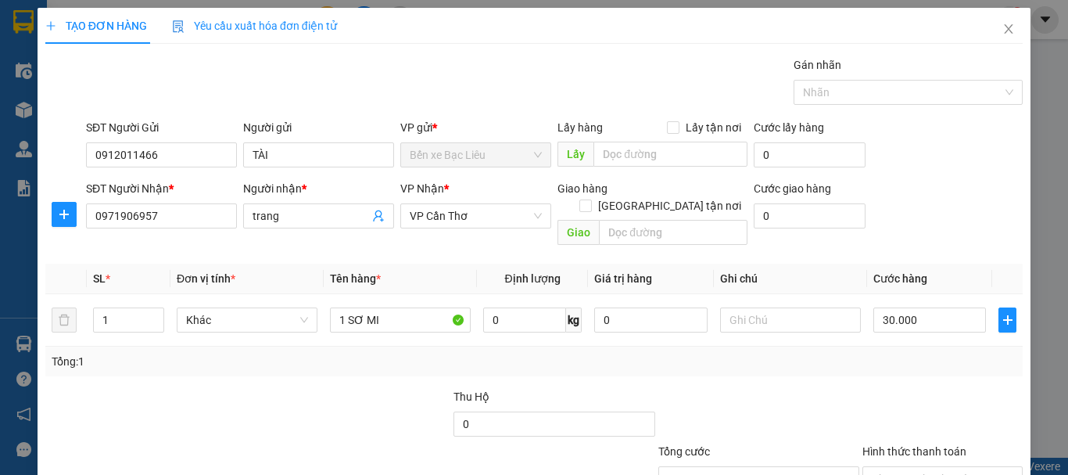
click at [778, 364] on div "Transit Pickup Surcharge Ids Transit Deliver Surcharge Ids Transit Deliver Surc…" at bounding box center [534, 310] width 978 height 509
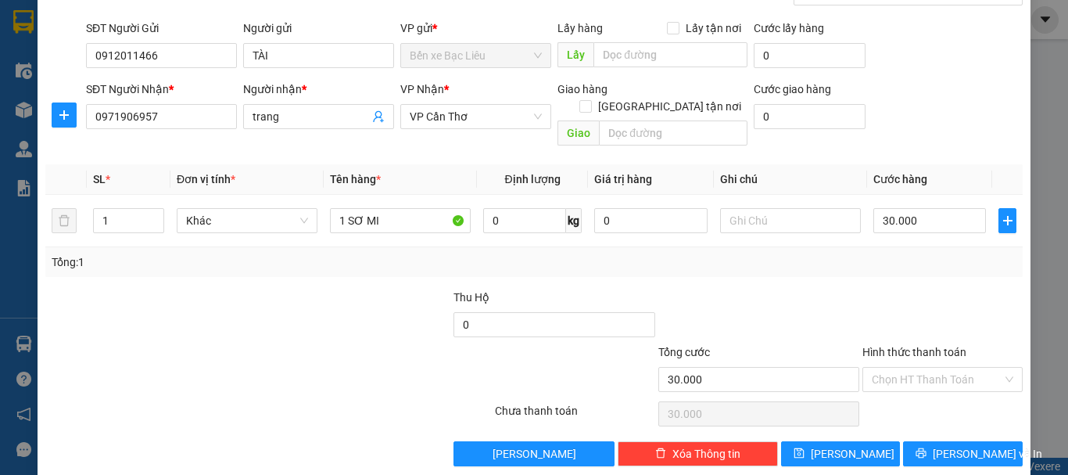
scroll to position [104, 0]
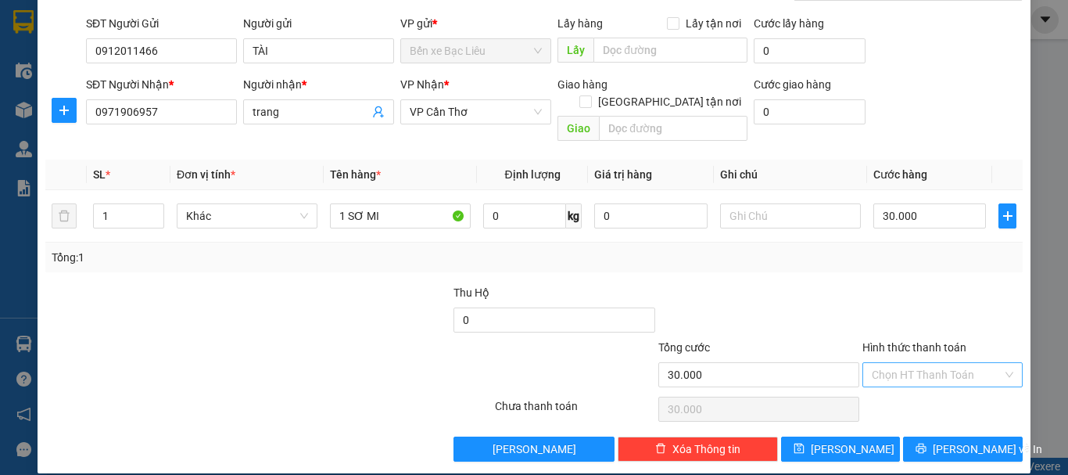
click at [909, 363] on input "Hình thức thanh toán" at bounding box center [937, 374] width 131 height 23
click at [918, 388] on div "Tại văn phòng" at bounding box center [933, 388] width 140 height 17
type input "0"
click at [950, 440] on span "Lưu và In" at bounding box center [987, 448] width 109 height 17
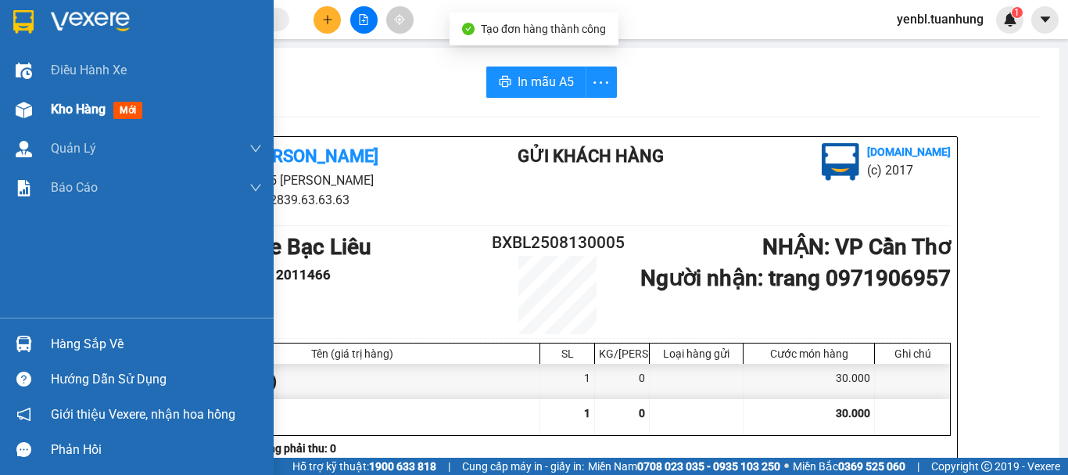
click at [71, 112] on span "Kho hàng" at bounding box center [78, 109] width 55 height 15
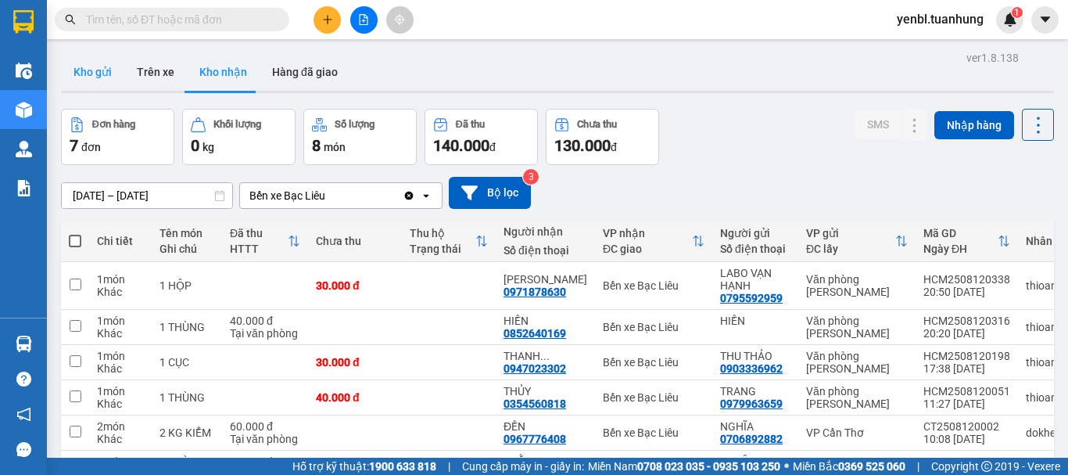
click at [89, 73] on button "Kho gửi" at bounding box center [92, 72] width 63 height 38
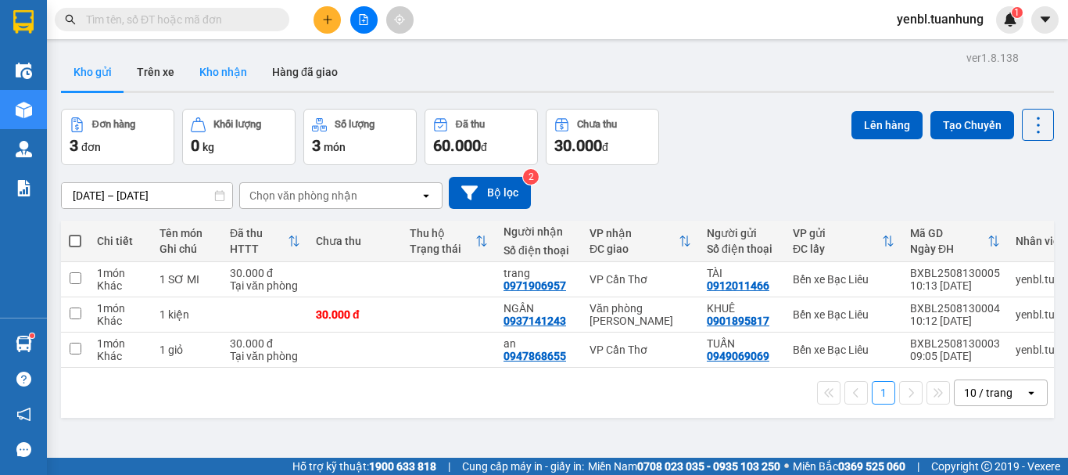
click at [217, 75] on button "Kho nhận" at bounding box center [223, 72] width 73 height 38
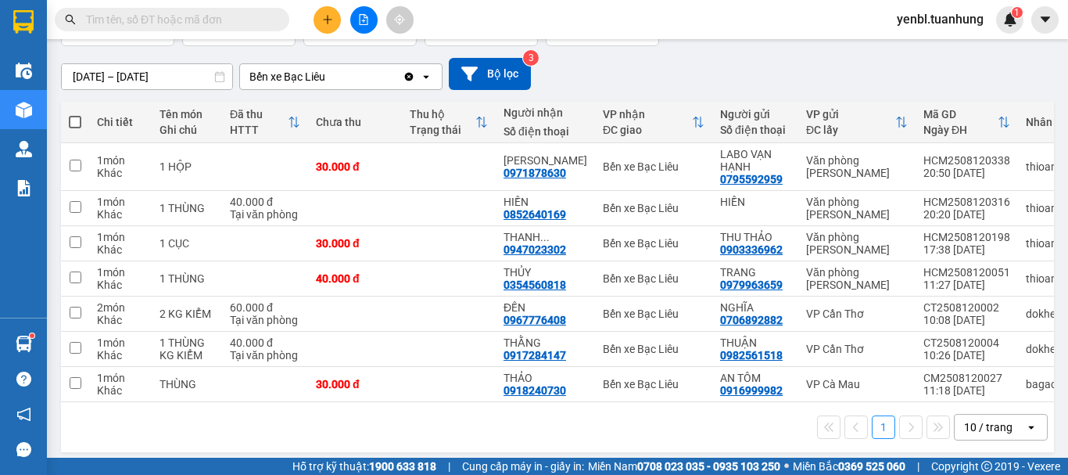
scroll to position [134, 0]
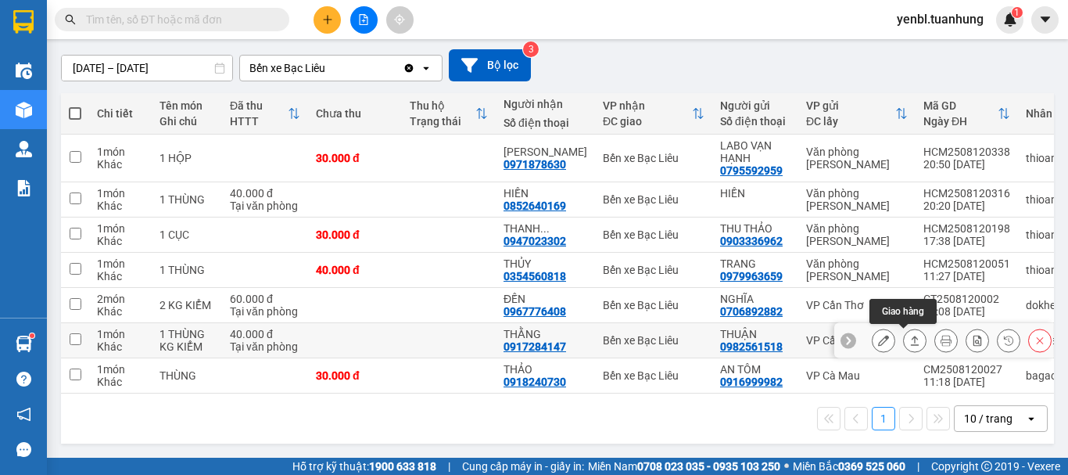
click at [910, 335] on icon at bounding box center [915, 340] width 11 height 11
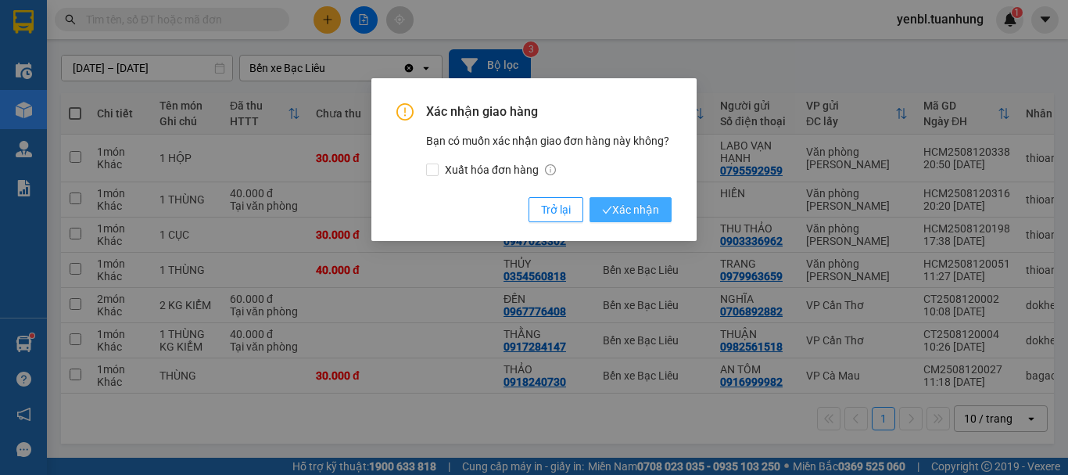
click at [639, 210] on span "Xác nhận" at bounding box center [630, 209] width 57 height 17
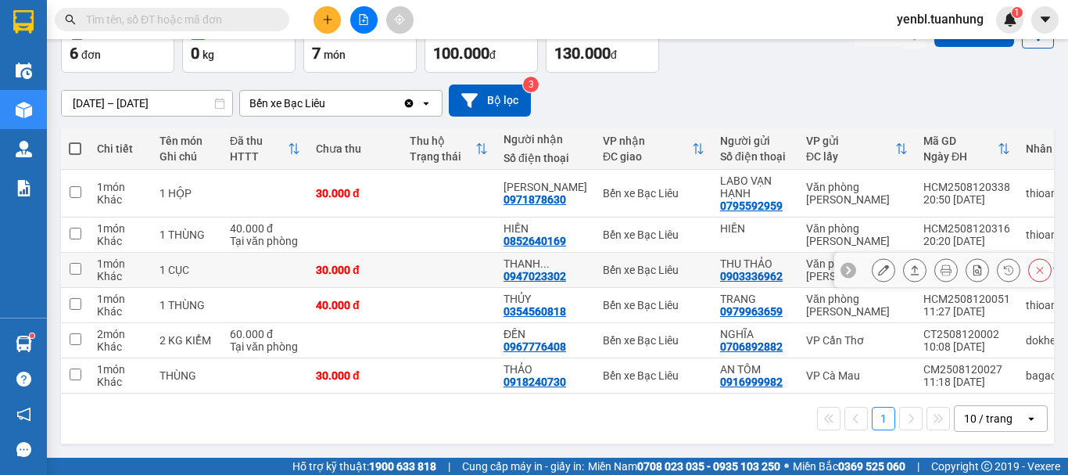
scroll to position [0, 0]
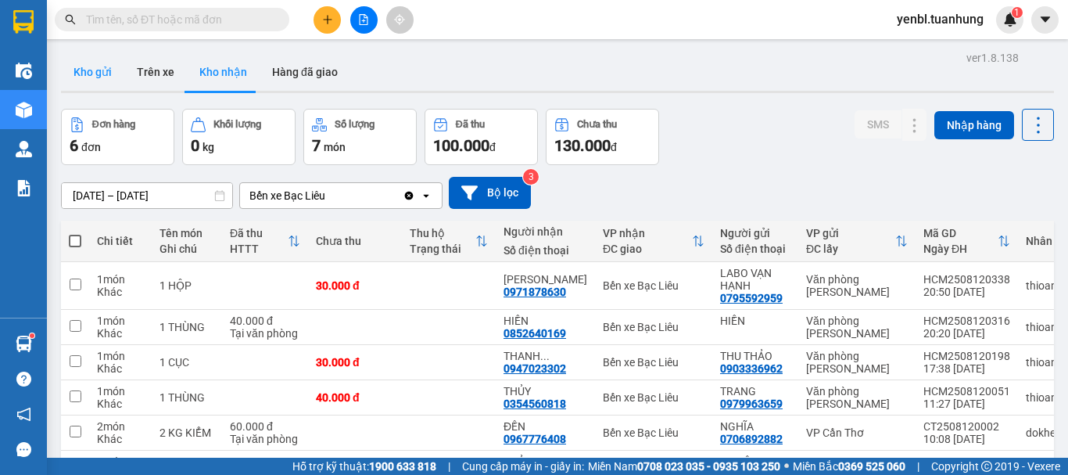
click at [102, 71] on button "Kho gửi" at bounding box center [92, 72] width 63 height 38
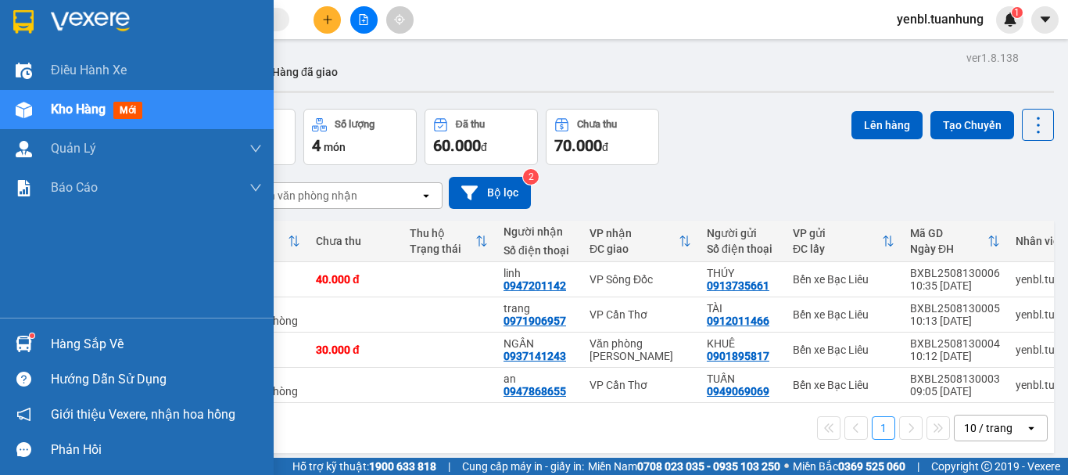
click at [36, 332] on div at bounding box center [23, 343] width 27 height 27
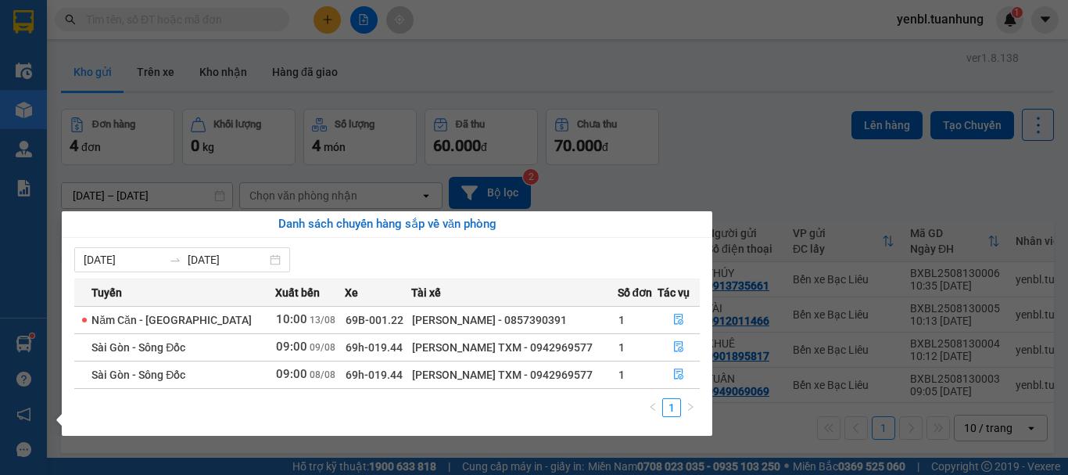
click at [758, 160] on section "Kết quả tìm kiếm ( 0 ) Bộ lọc No Data yenbl.tuanhung 1 Điều hành xe Kho hàng mớ…" at bounding box center [534, 237] width 1068 height 475
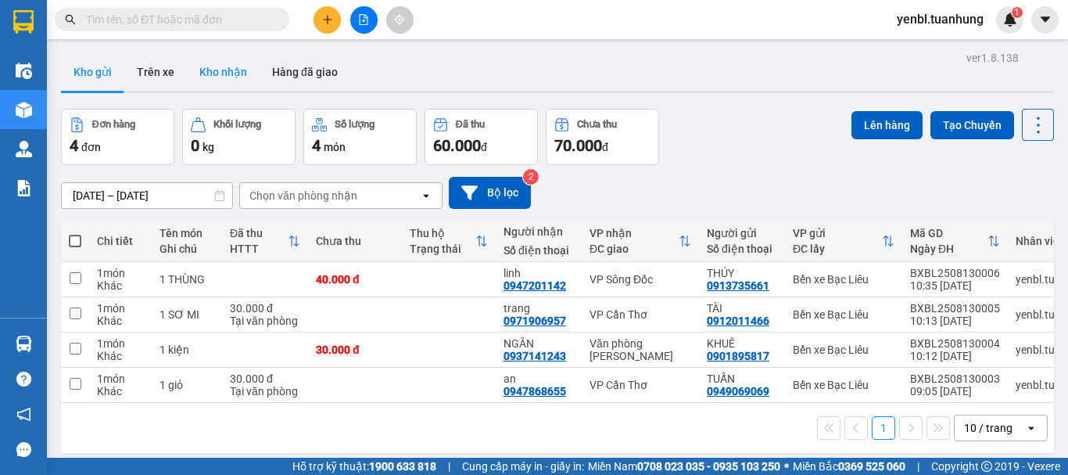
click at [230, 70] on button "Kho nhận" at bounding box center [223, 72] width 73 height 38
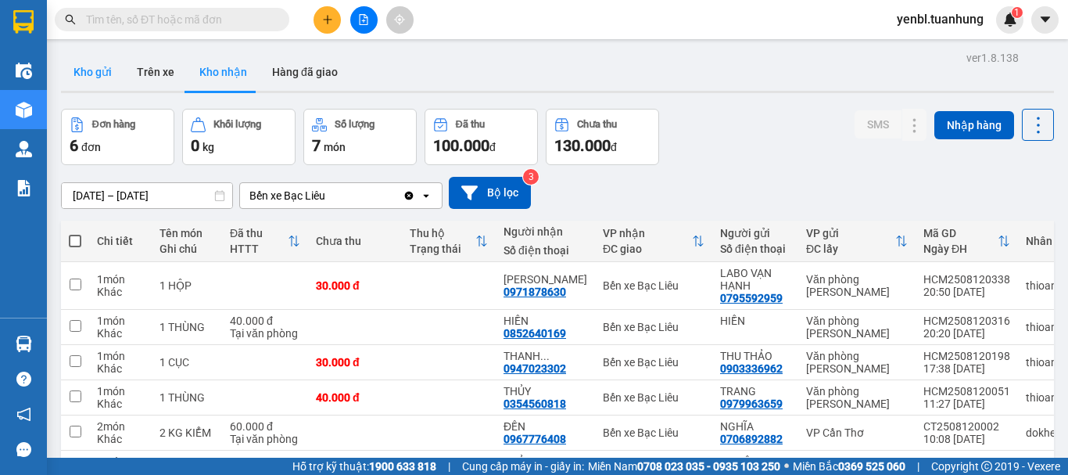
click at [88, 61] on button "Kho gửi" at bounding box center [92, 72] width 63 height 38
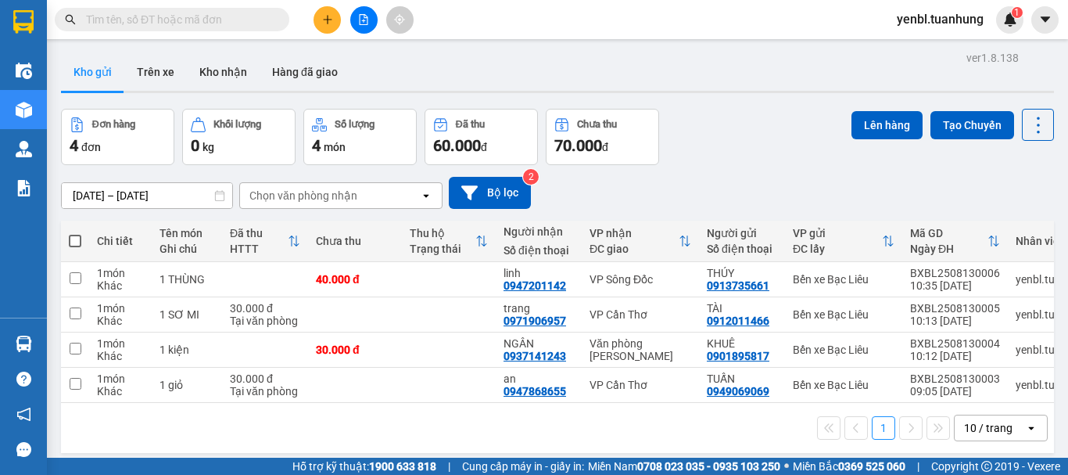
scroll to position [72, 0]
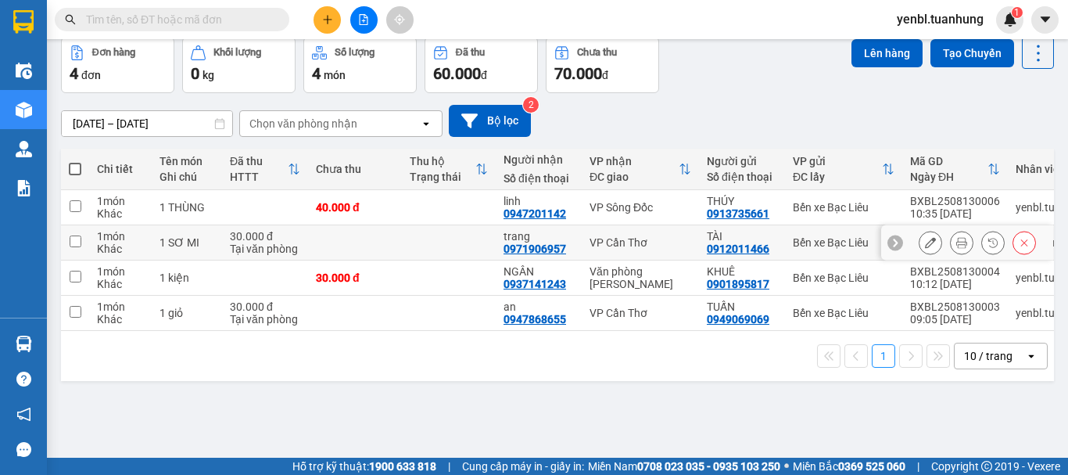
click at [483, 242] on td at bounding box center [449, 242] width 94 height 35
checkbox input "true"
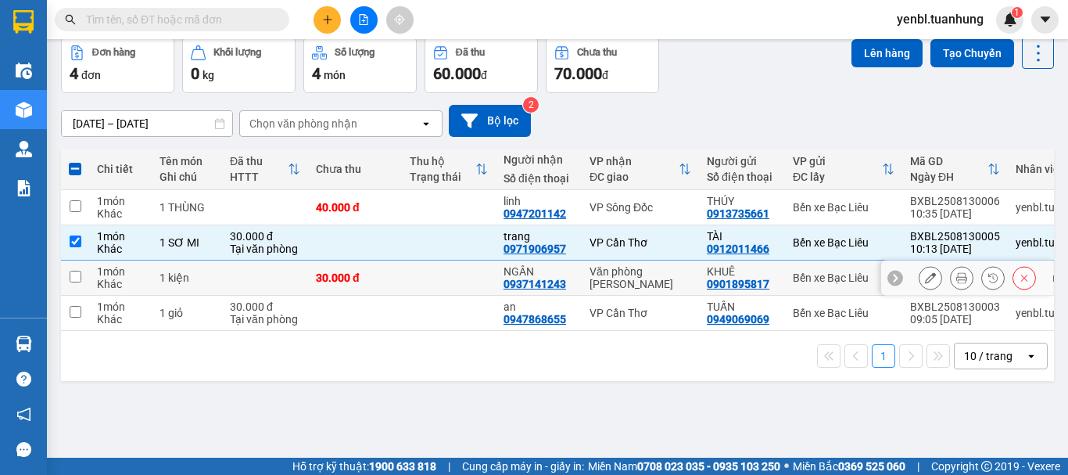
click at [477, 269] on td at bounding box center [449, 277] width 94 height 35
checkbox input "true"
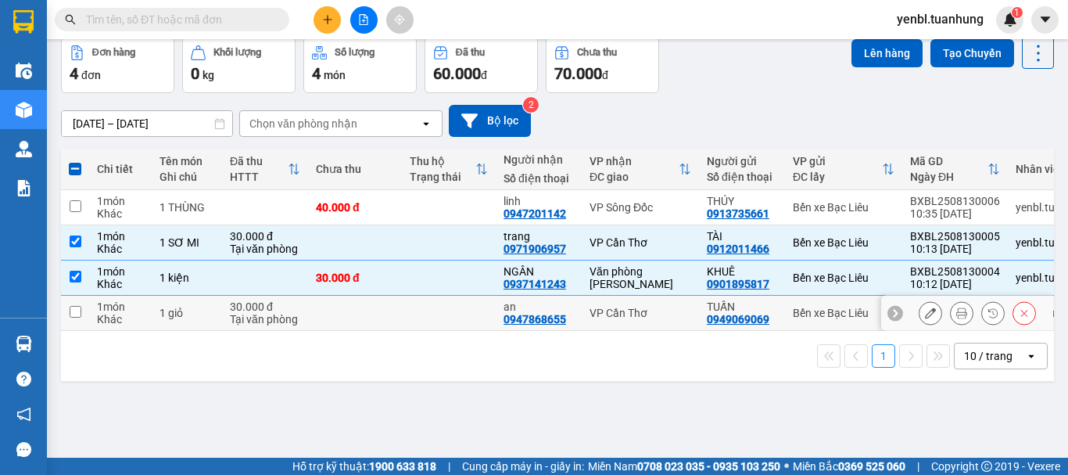
click at [465, 320] on td at bounding box center [449, 313] width 94 height 35
checkbox input "true"
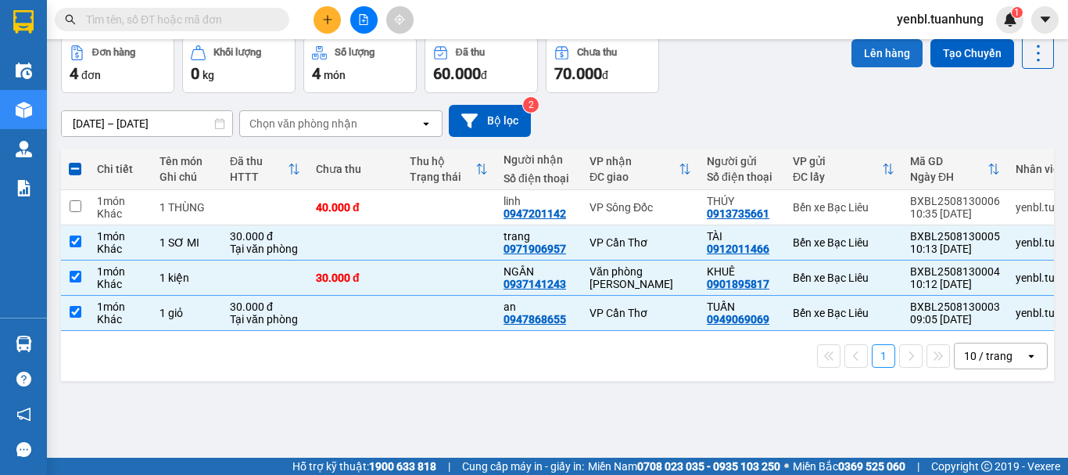
click at [866, 61] on button "Lên hàng" at bounding box center [887, 53] width 71 height 28
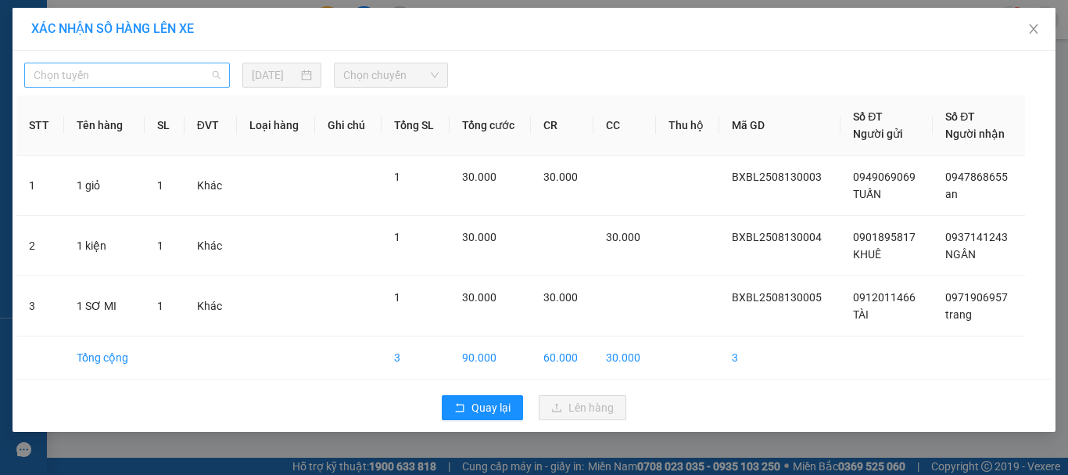
click at [102, 77] on span "Chọn tuyến" at bounding box center [127, 74] width 187 height 23
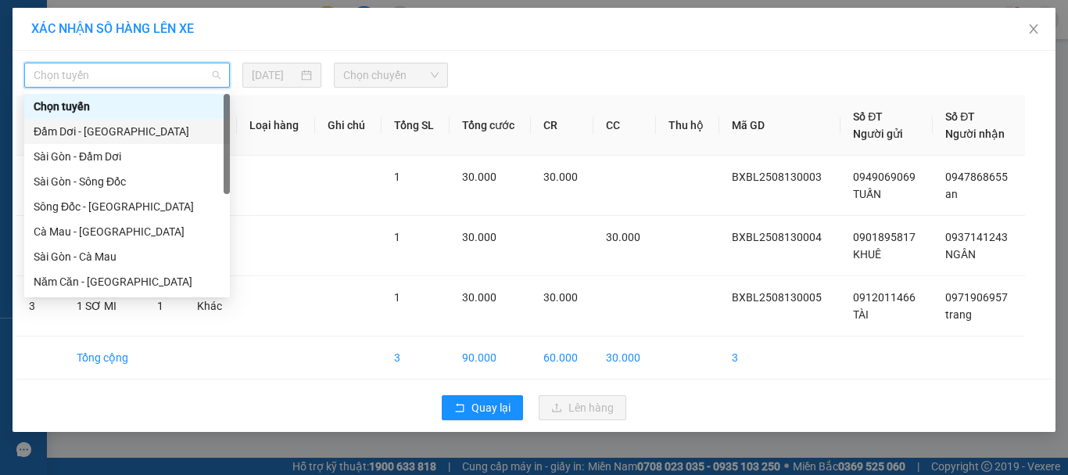
click at [86, 131] on div "Đầm Dơi - Sài Gòn" at bounding box center [127, 131] width 187 height 17
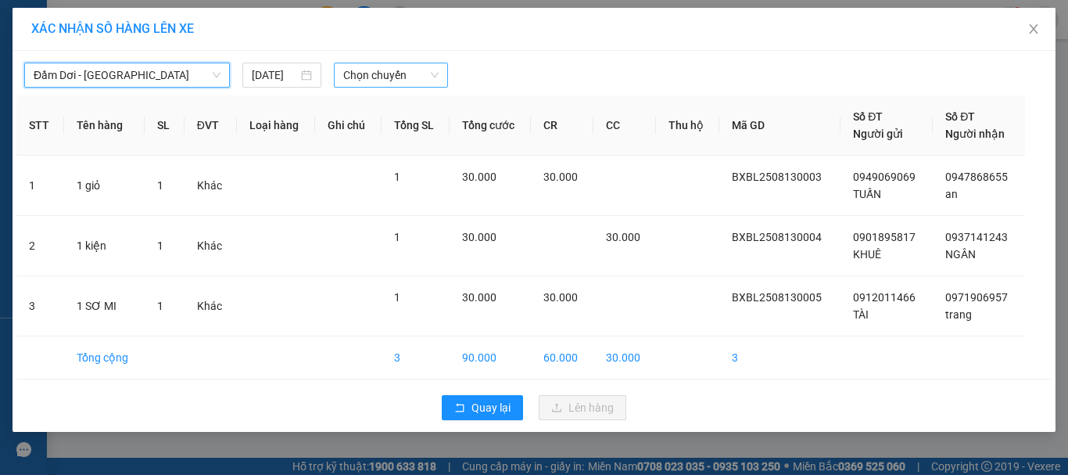
click at [384, 66] on span "Chọn chuyến" at bounding box center [391, 74] width 96 height 23
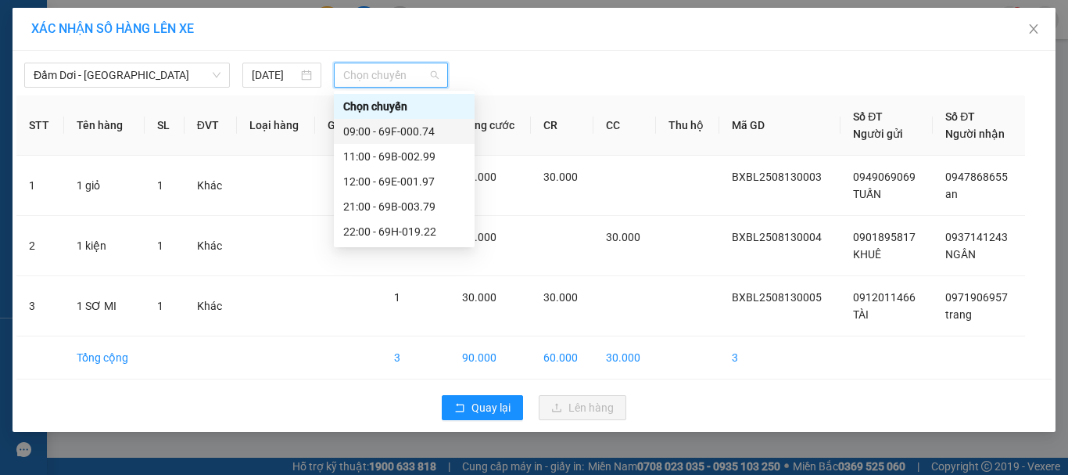
click at [413, 131] on div "09:00 - 69F-000.74" at bounding box center [404, 131] width 122 height 17
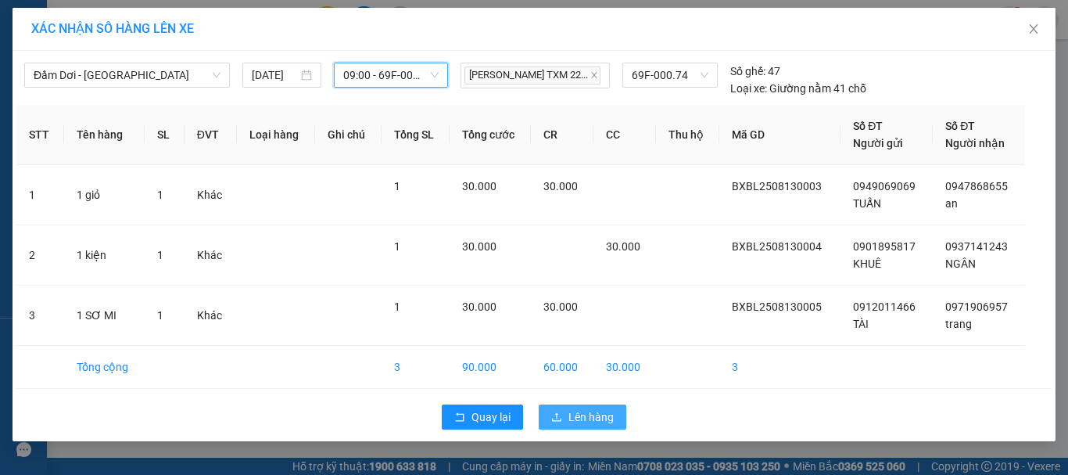
click at [554, 415] on icon "upload" at bounding box center [556, 416] width 11 height 11
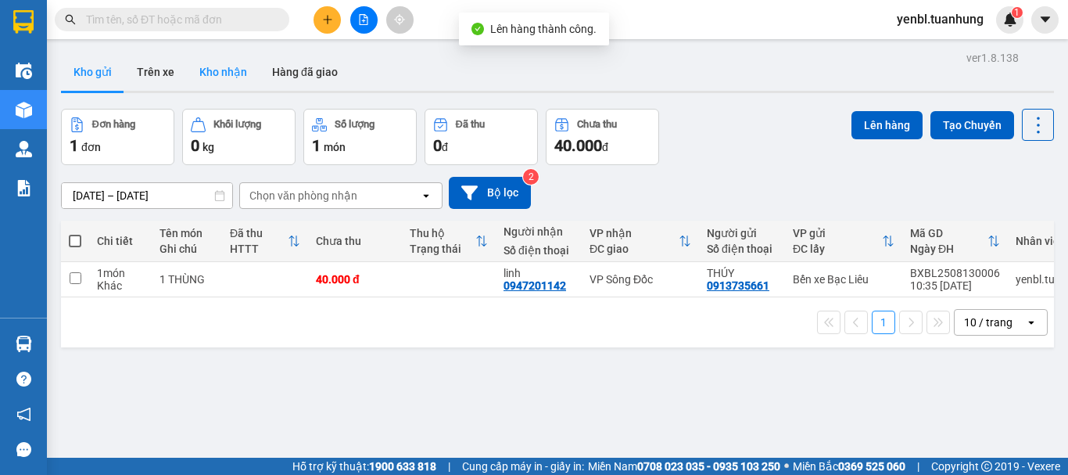
click at [207, 73] on button "Kho nhận" at bounding box center [223, 72] width 73 height 38
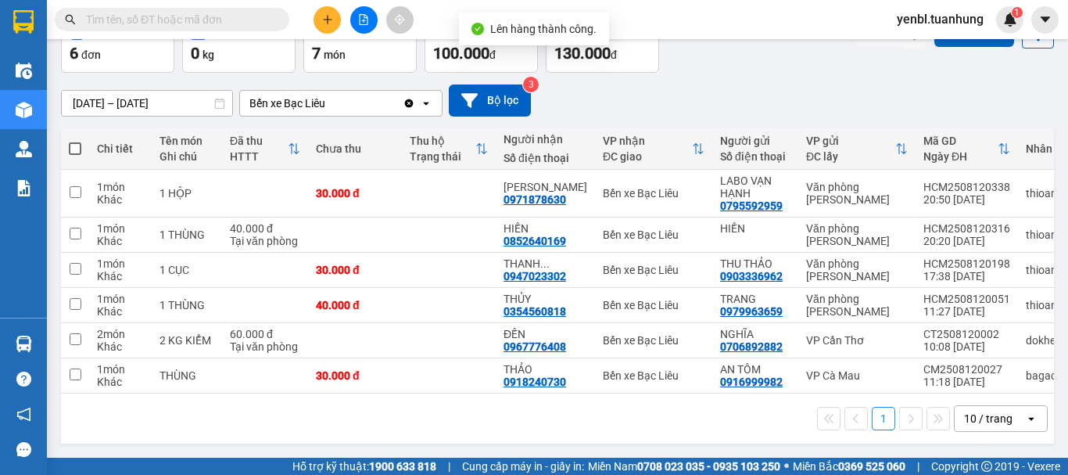
scroll to position [99, 0]
